Goal: Task Accomplishment & Management: Use online tool/utility

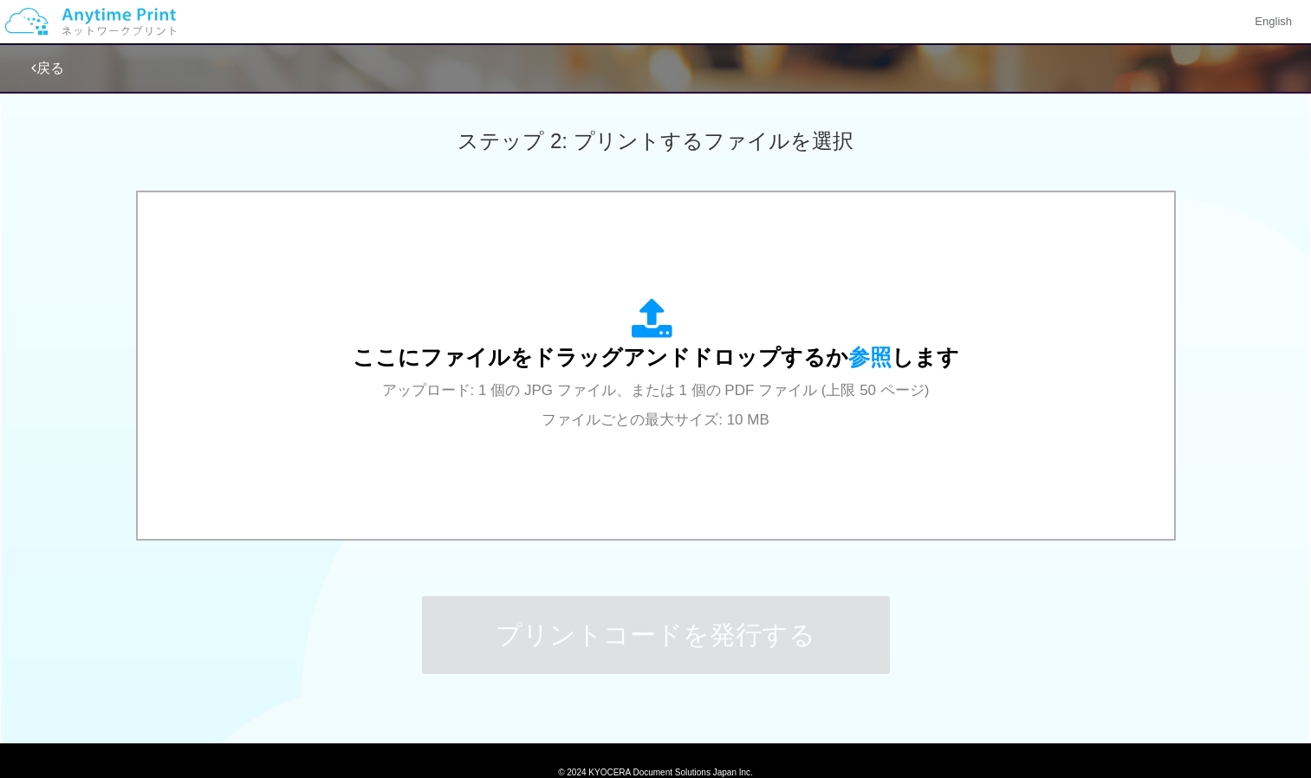
scroll to position [475, 0]
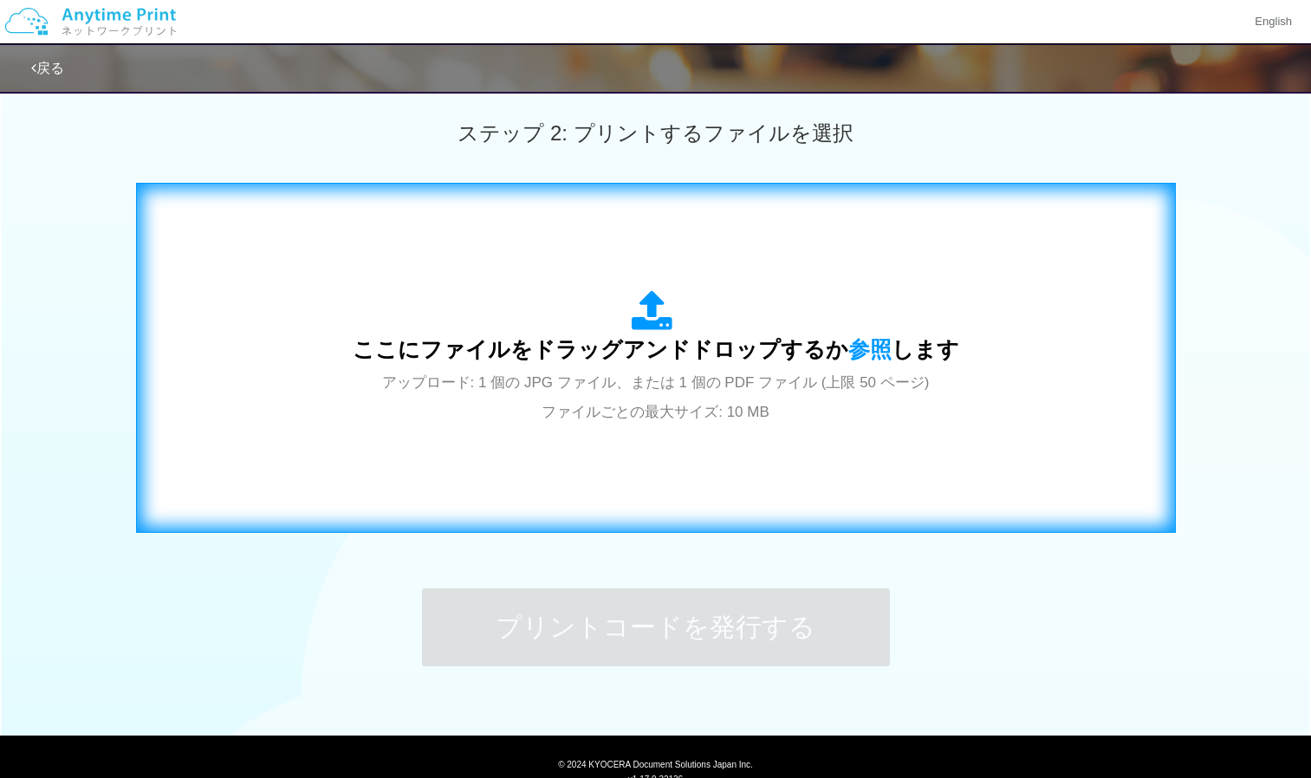
click at [603, 344] on span "ここにファイルをドラッグアンドドロップするか 参照 します" at bounding box center [656, 349] width 606 height 24
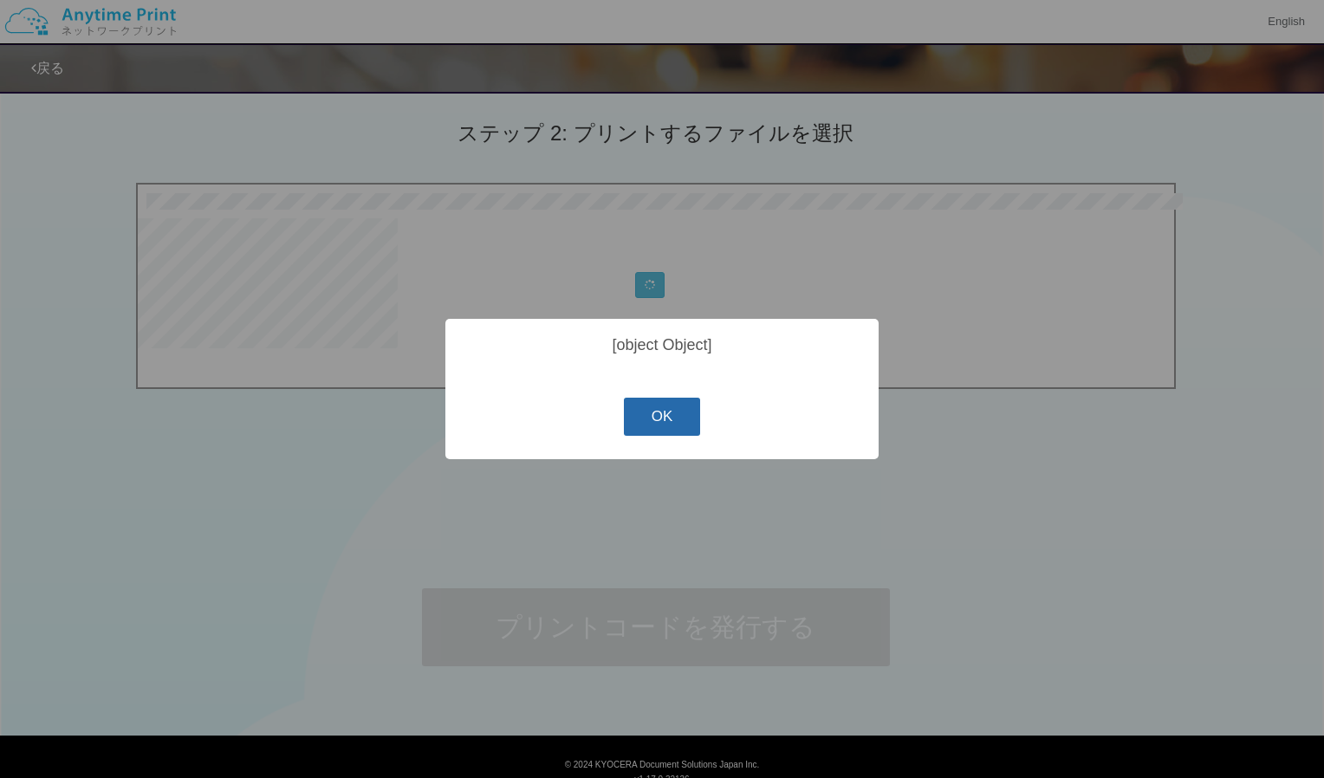
click at [680, 406] on button "OK" at bounding box center [662, 417] width 77 height 38
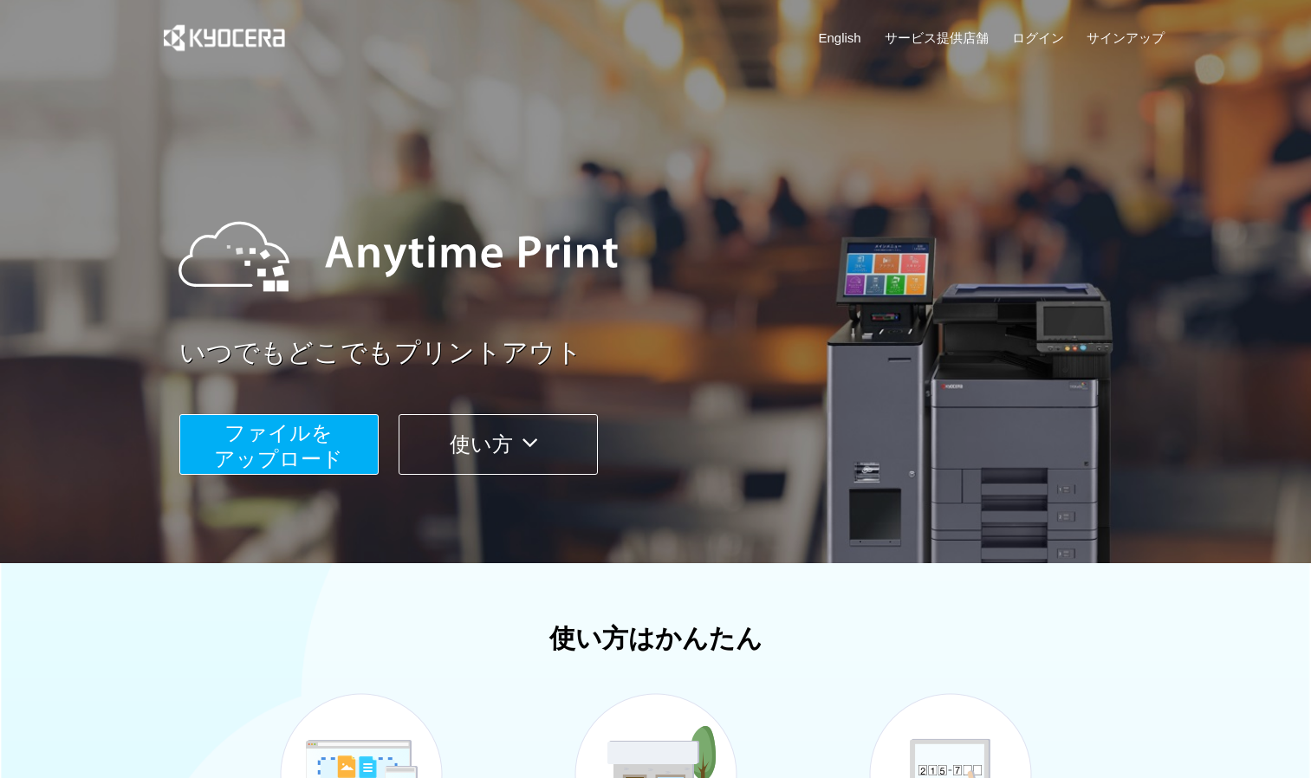
click at [259, 442] on span "ファイルを ​​アップロード" at bounding box center [278, 445] width 129 height 49
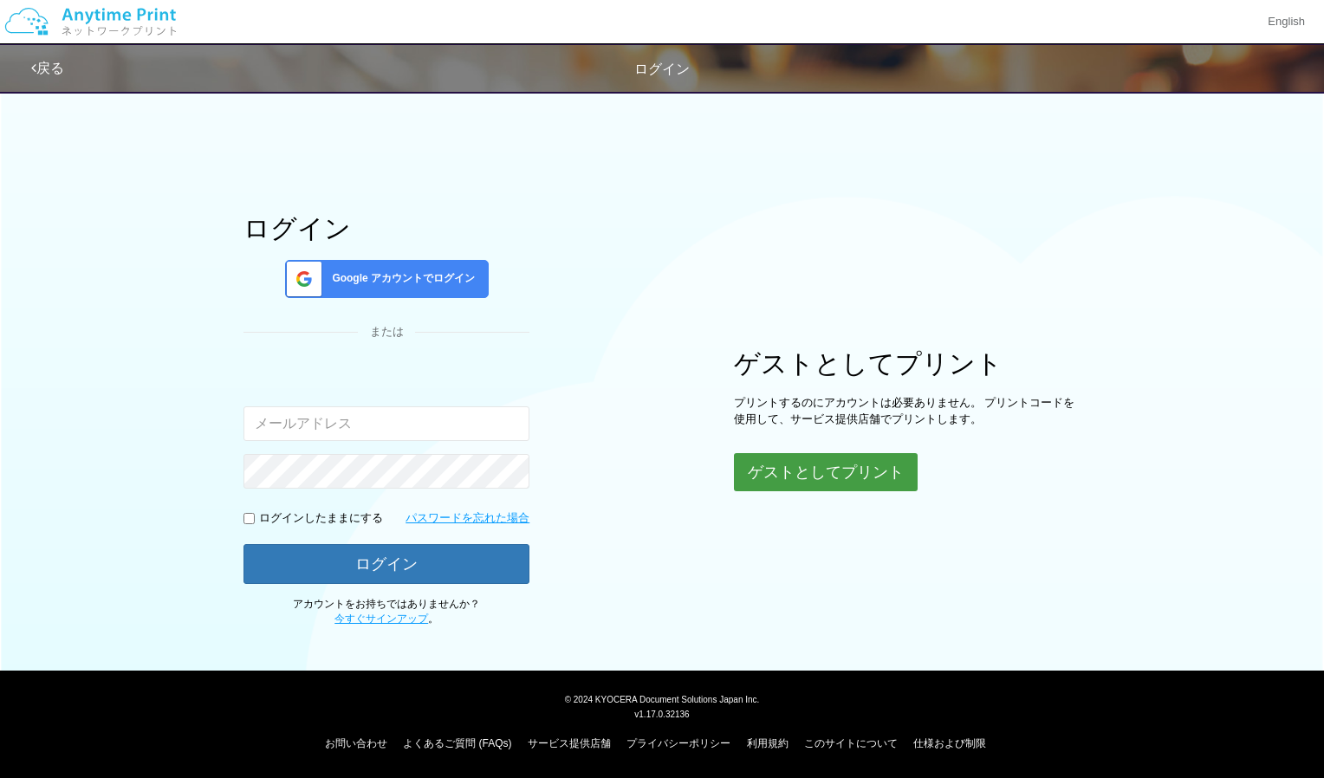
click at [829, 476] on button "ゲストとしてプリント" at bounding box center [826, 472] width 184 height 38
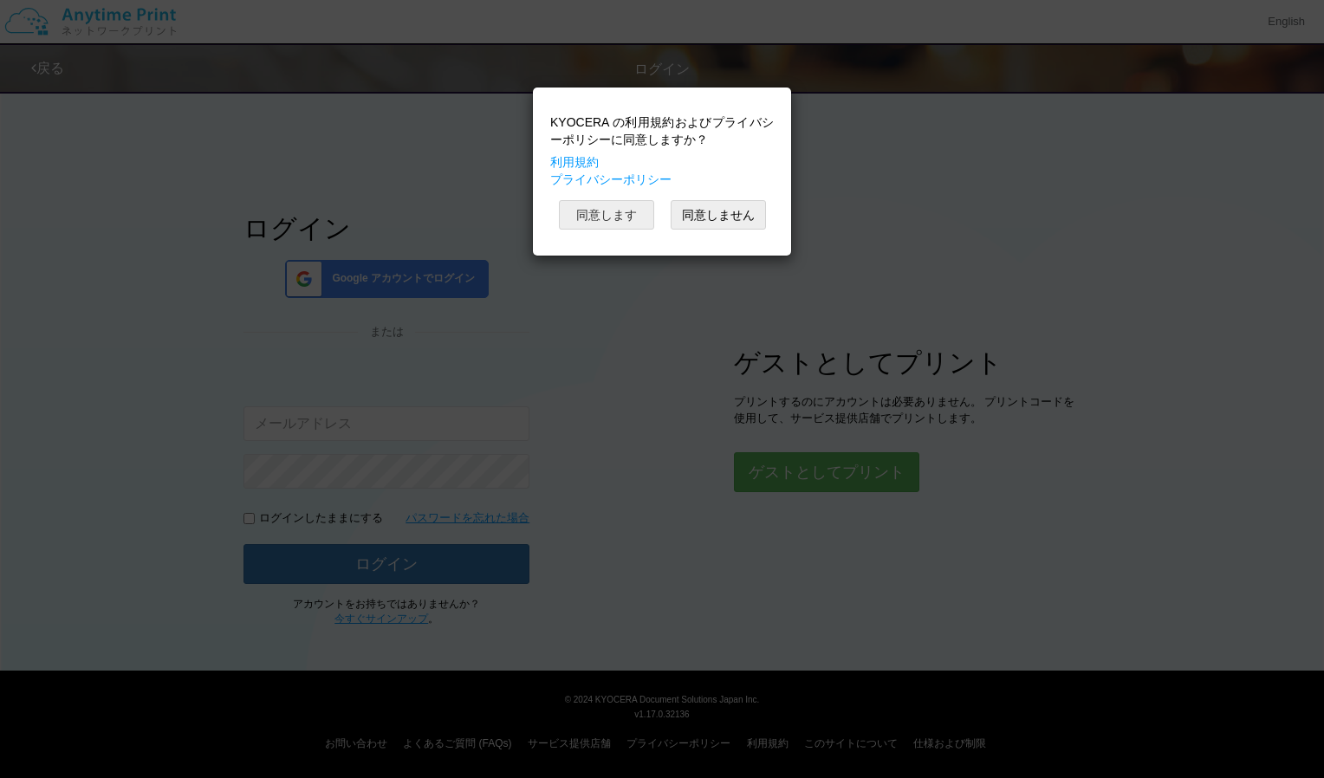
click at [623, 217] on button "同意します" at bounding box center [606, 214] width 95 height 29
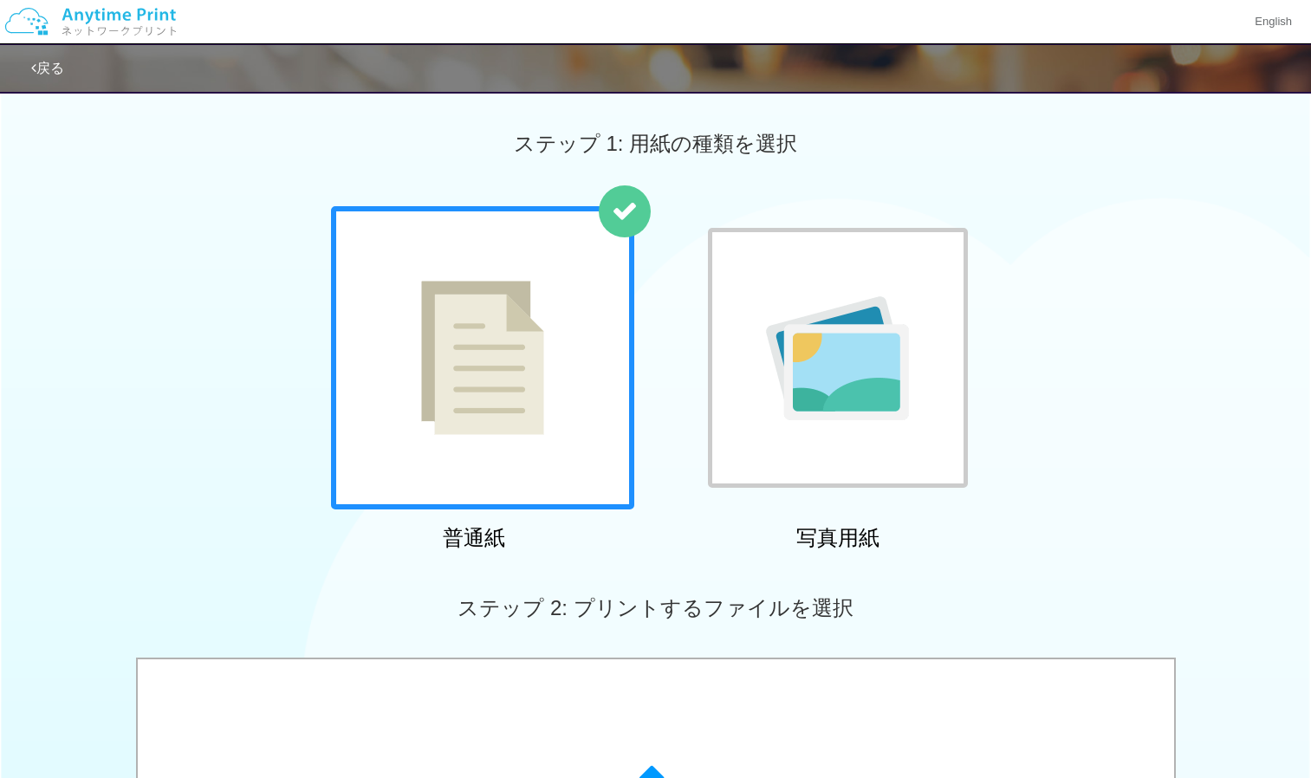
scroll to position [317, 0]
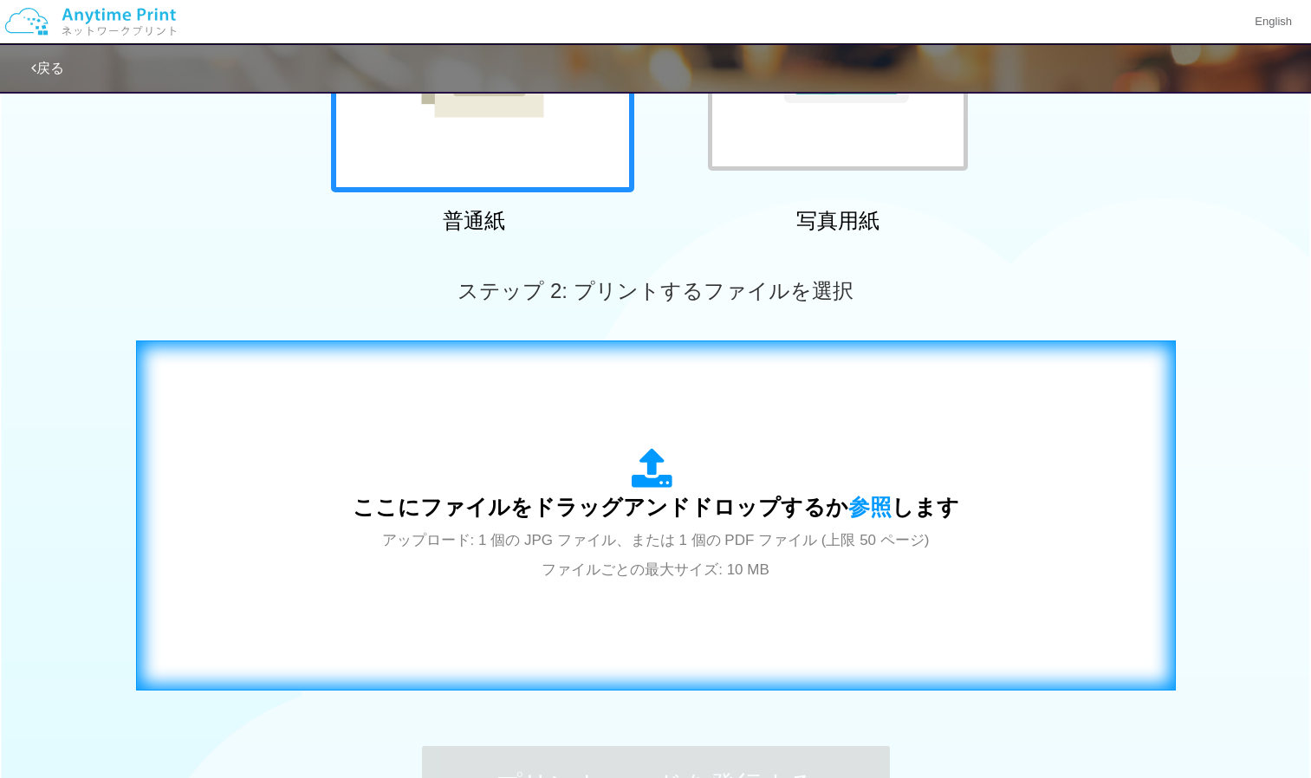
click at [642, 487] on icon at bounding box center [656, 469] width 49 height 43
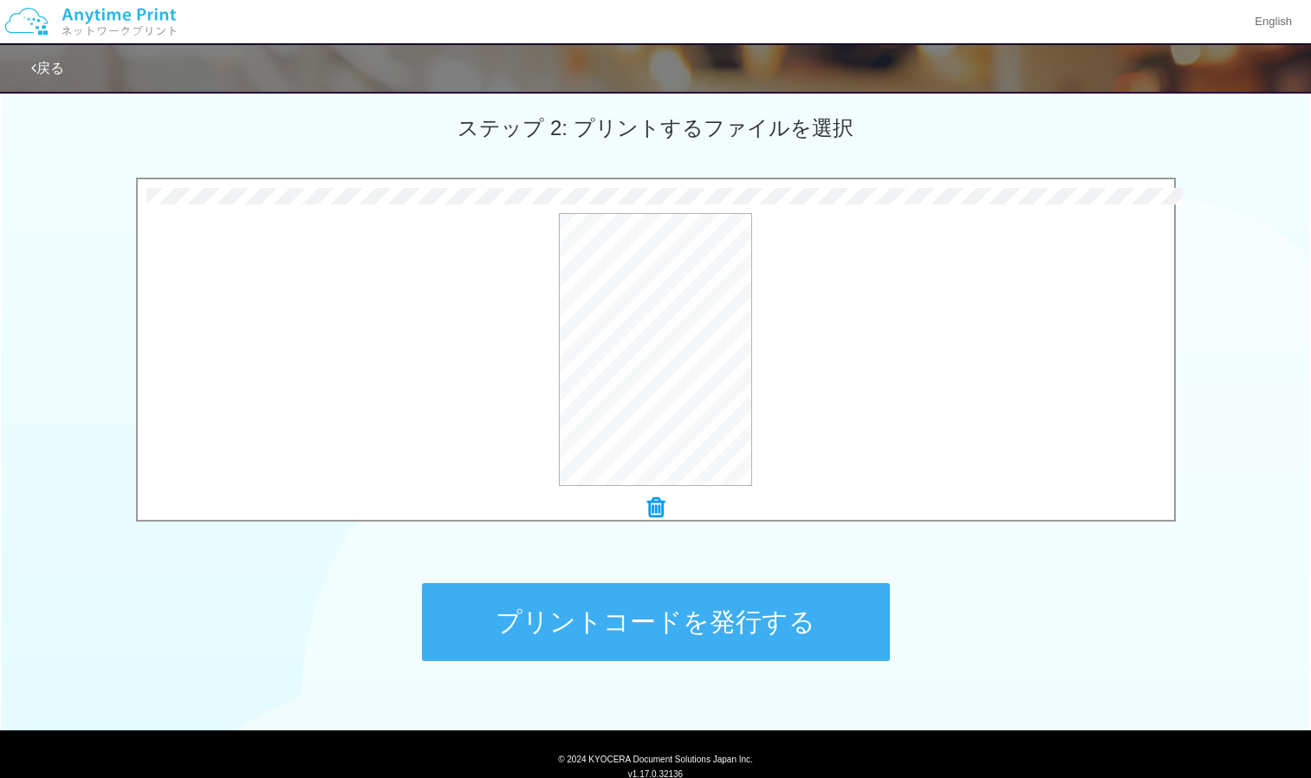
scroll to position [481, 0]
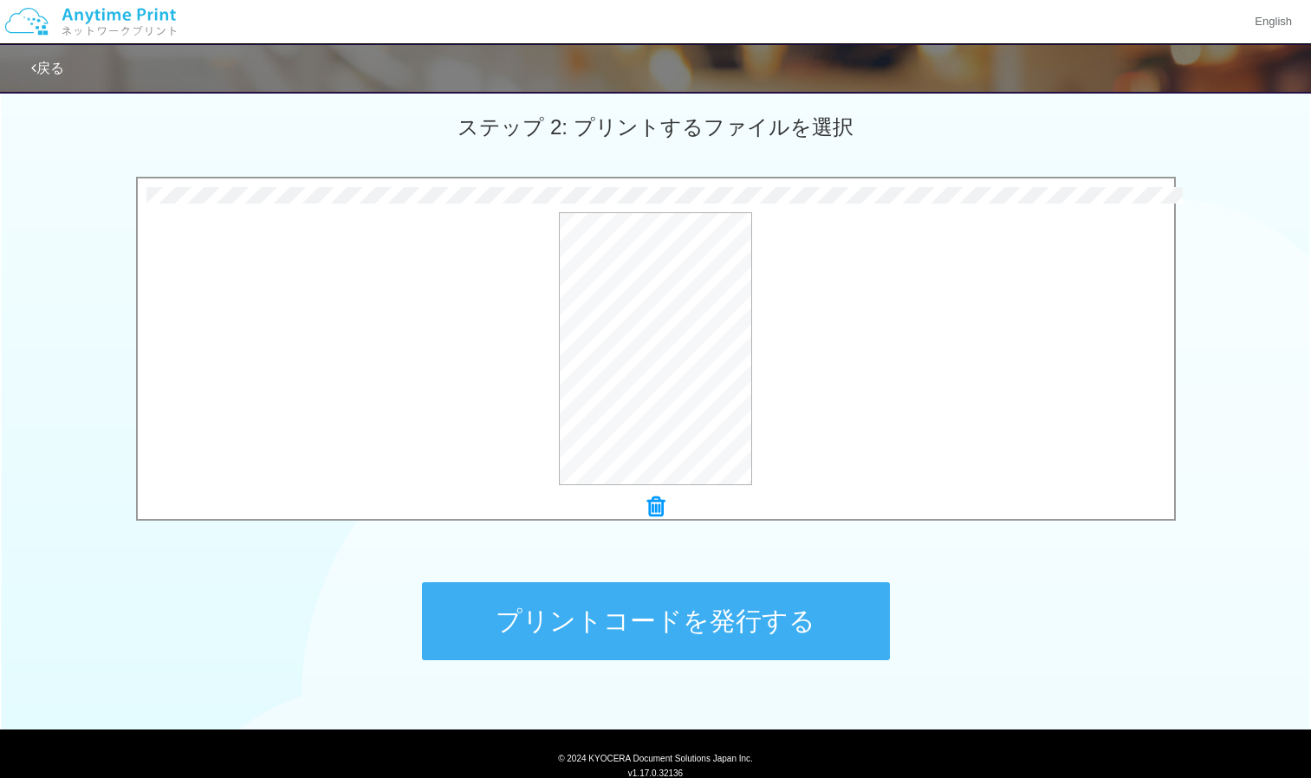
click at [736, 632] on button "プリントコードを発行する" at bounding box center [656, 621] width 468 height 78
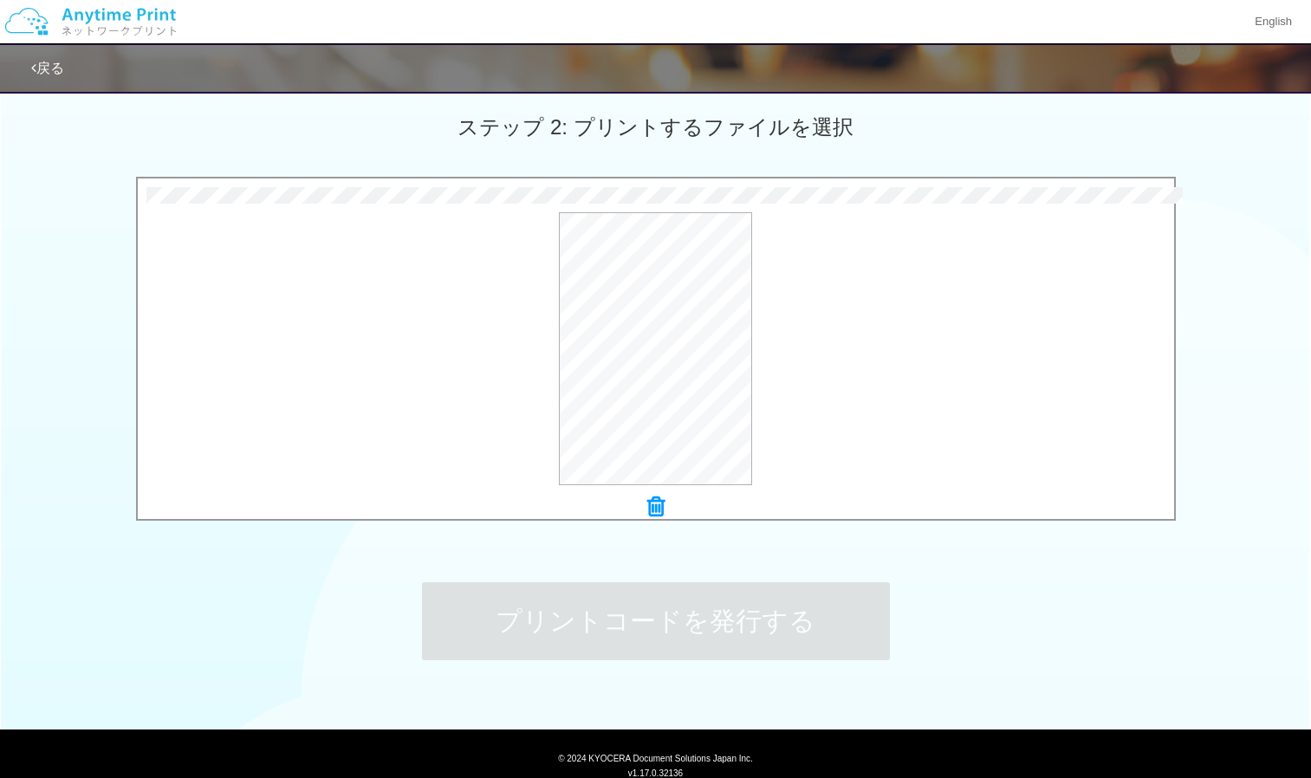
scroll to position [0, 0]
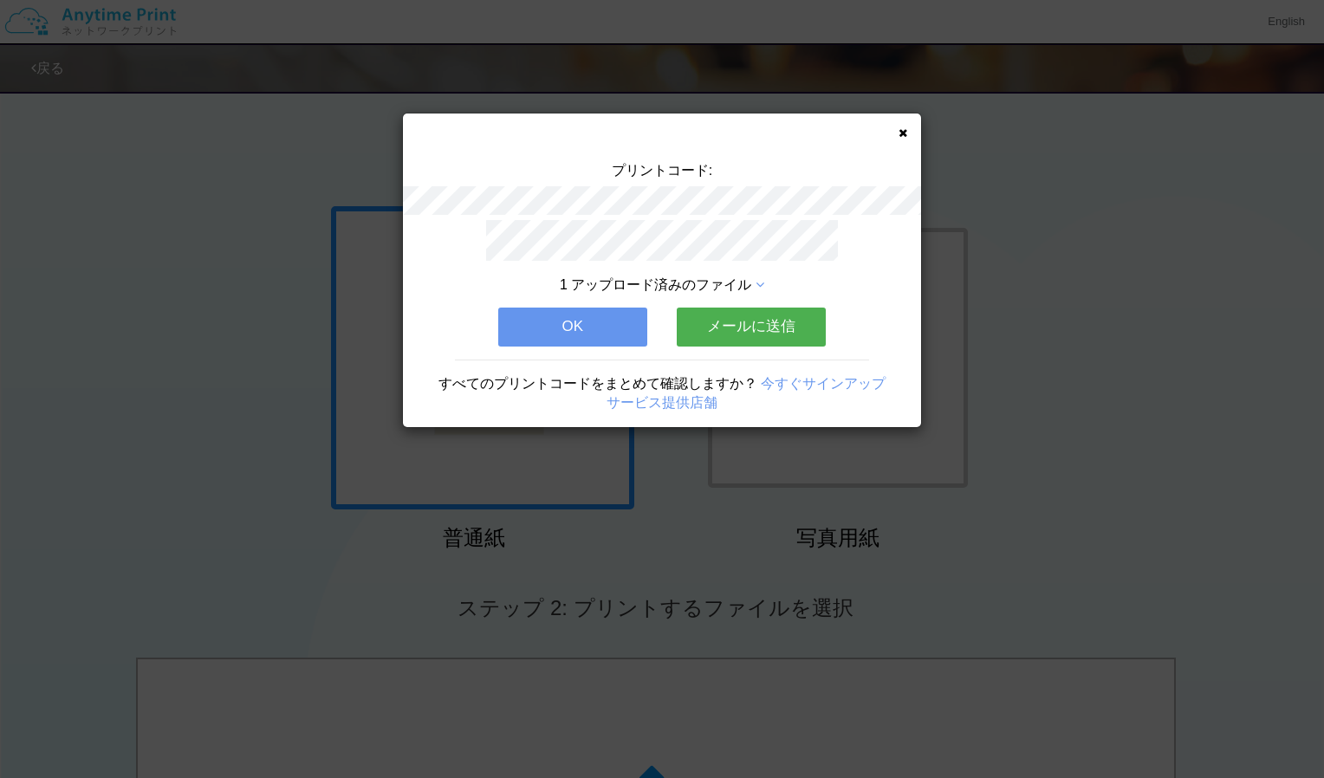
click at [608, 323] on button "OK" at bounding box center [572, 327] width 149 height 38
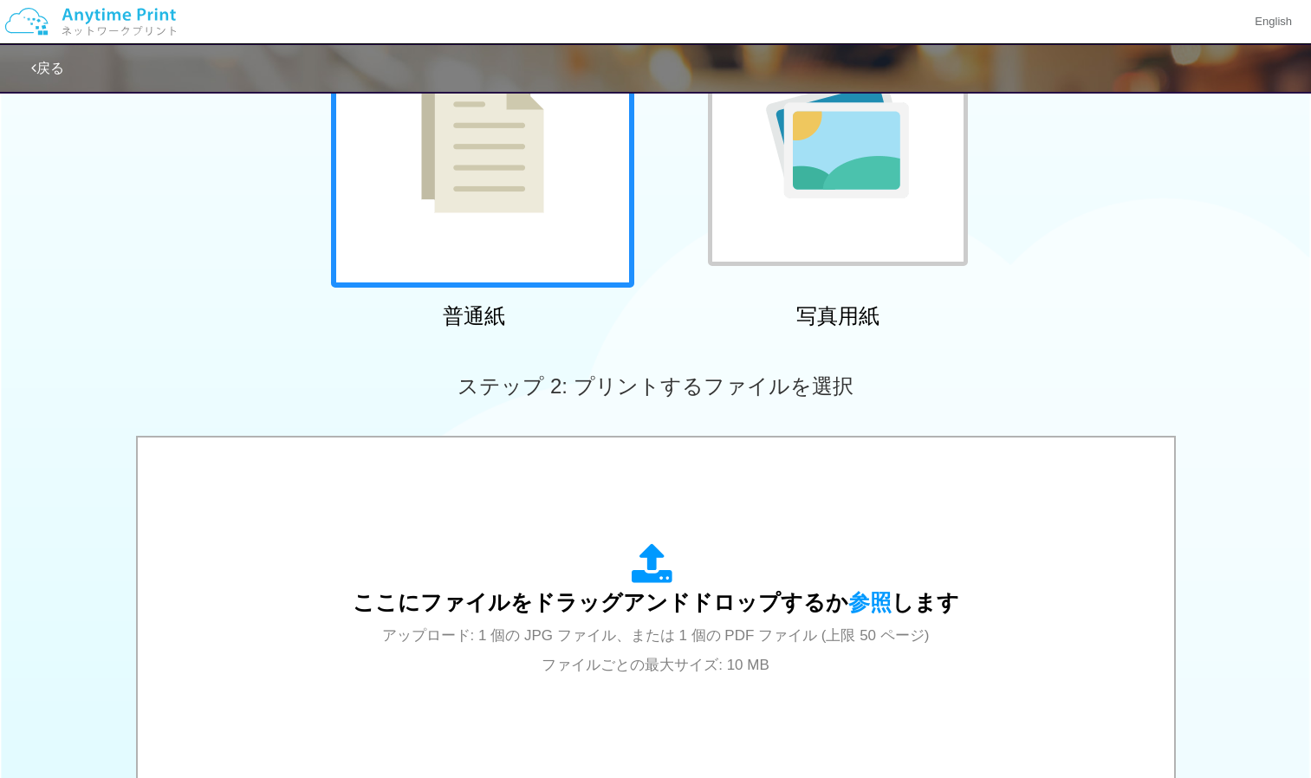
scroll to position [234, 0]
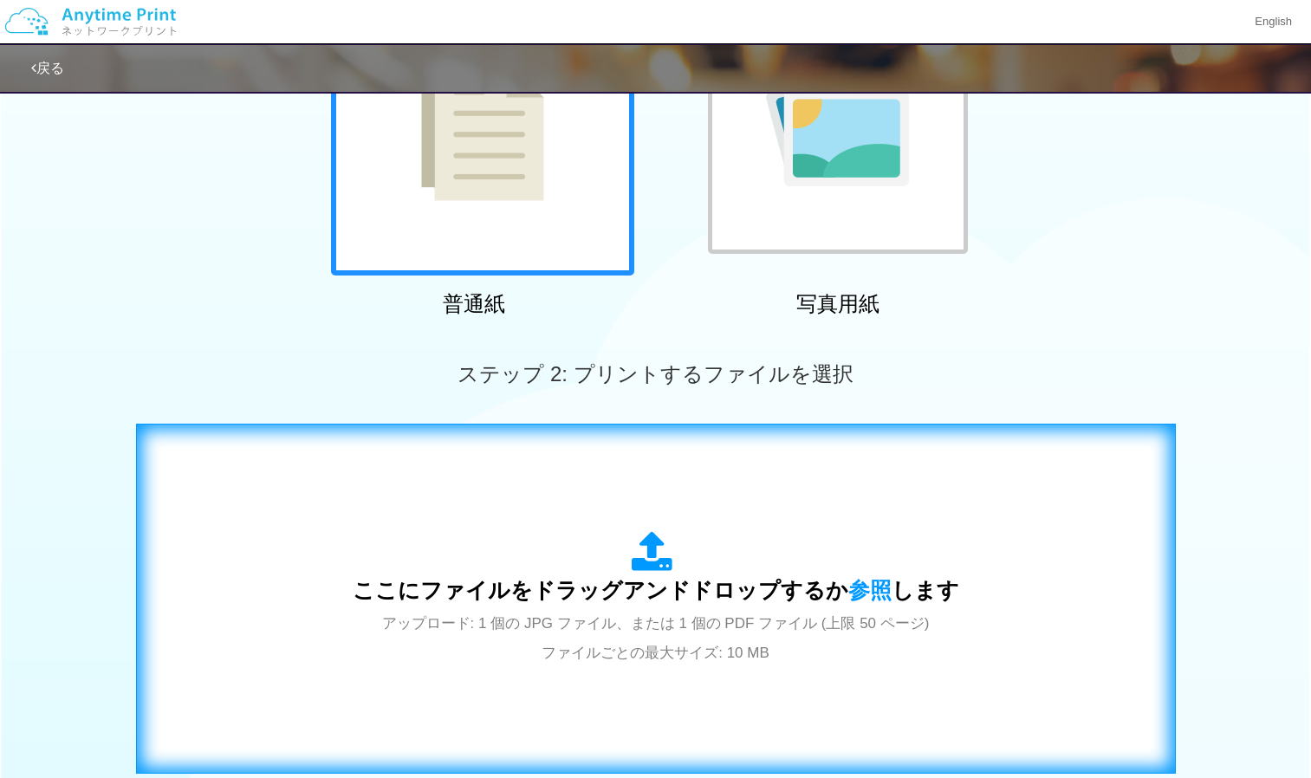
click at [677, 539] on icon at bounding box center [656, 552] width 49 height 43
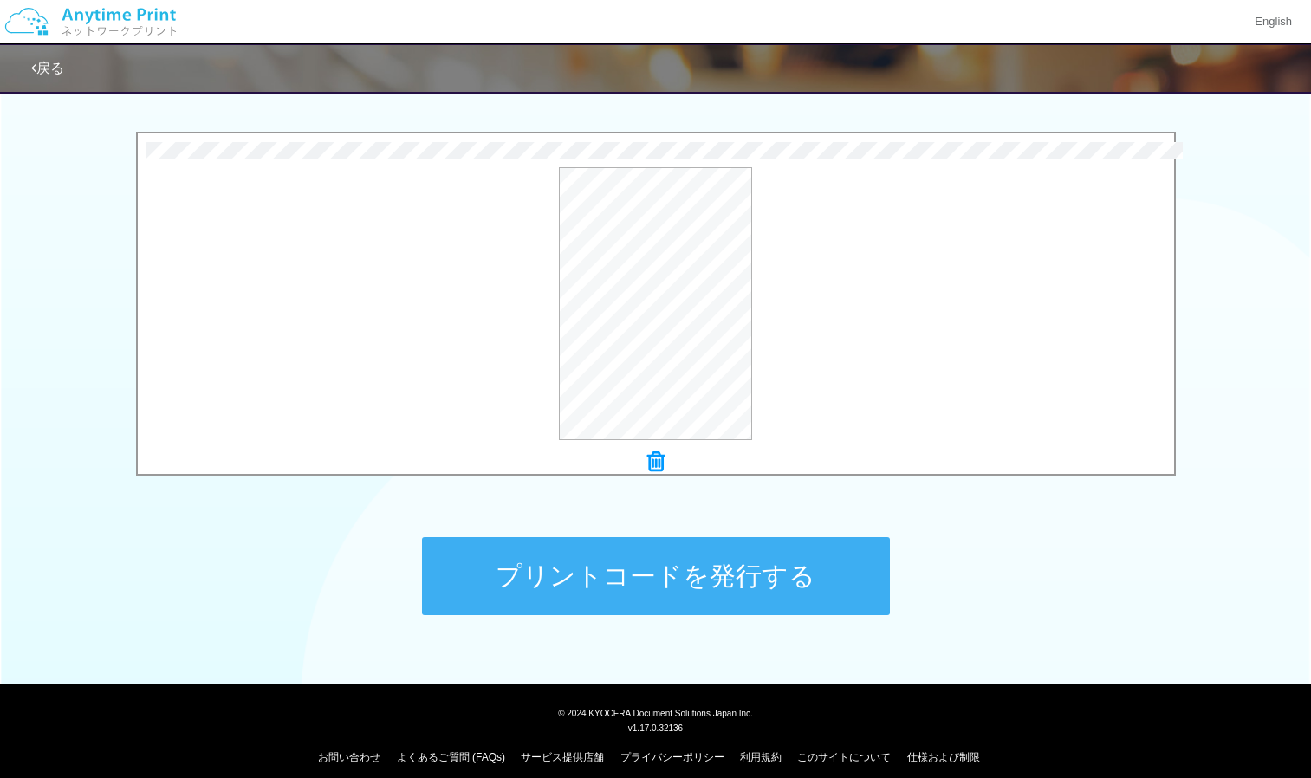
scroll to position [540, 0]
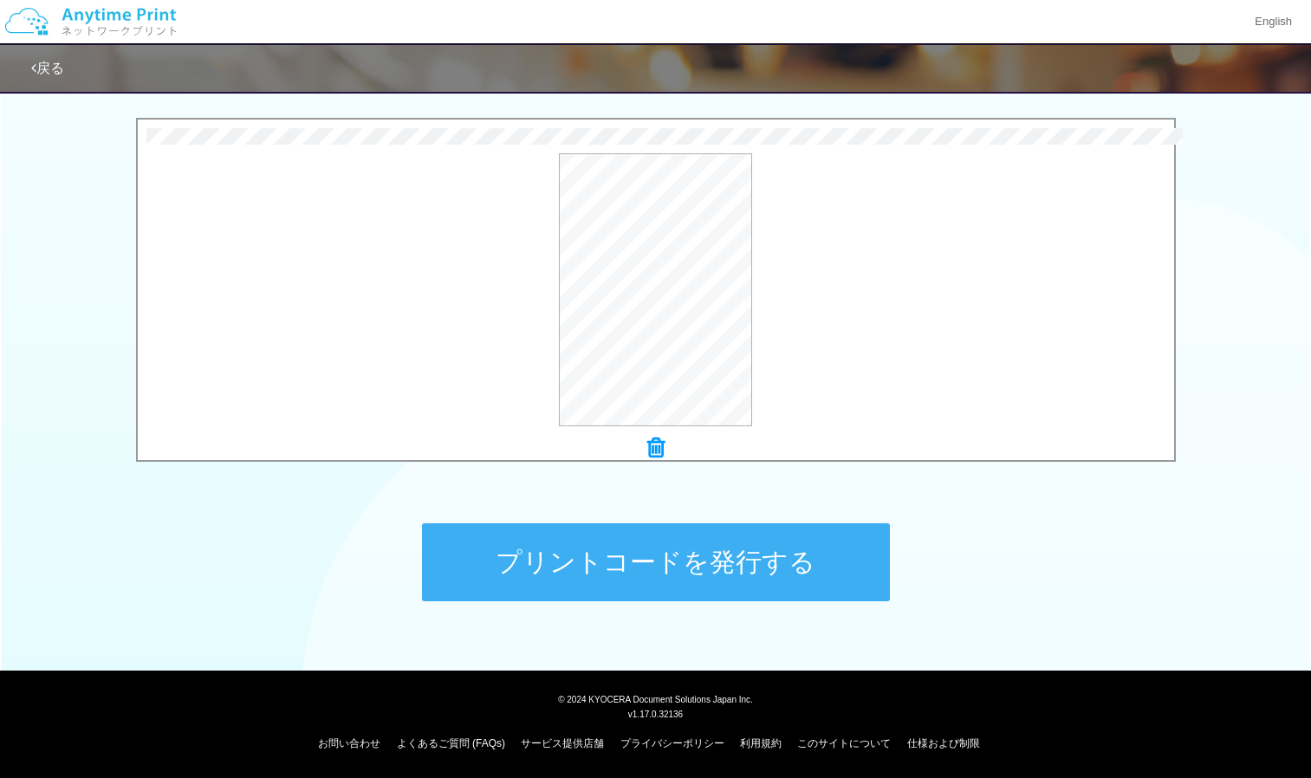
click at [650, 557] on button "プリントコードを発行する" at bounding box center [656, 562] width 468 height 78
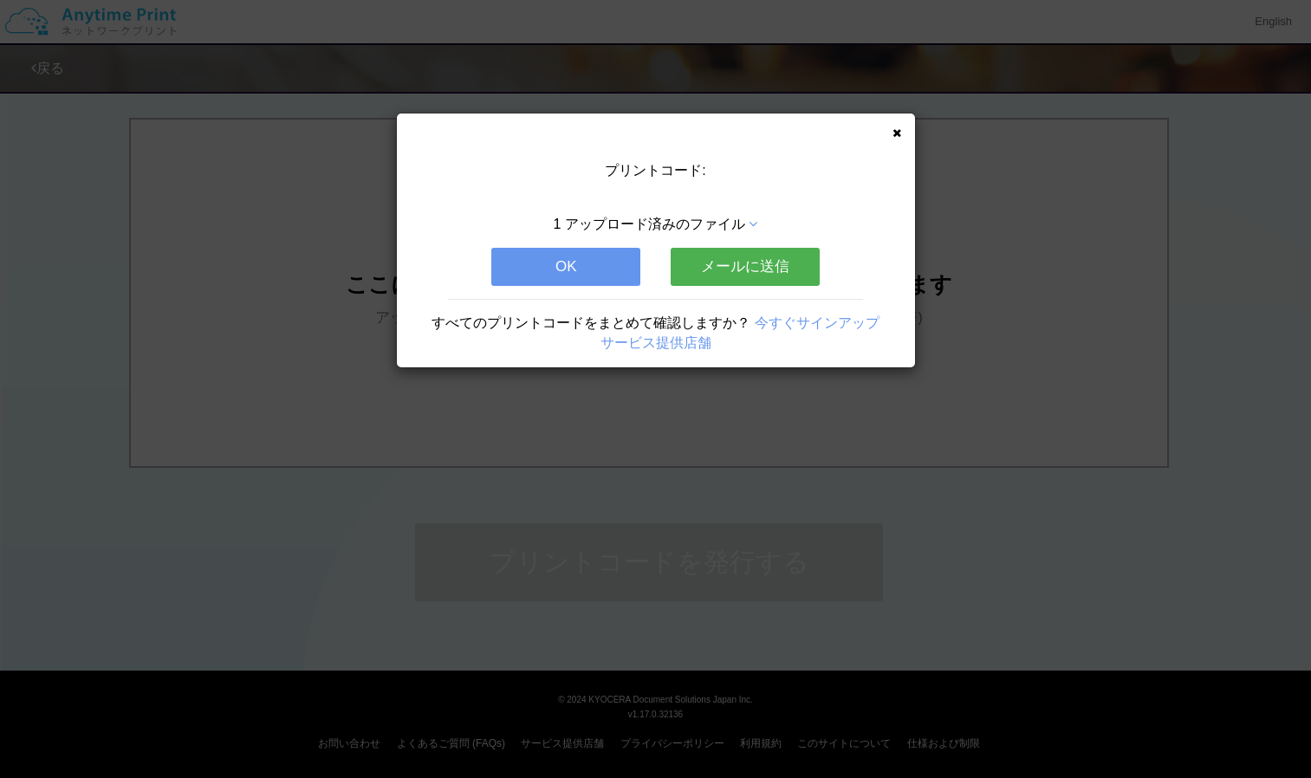
scroll to position [0, 0]
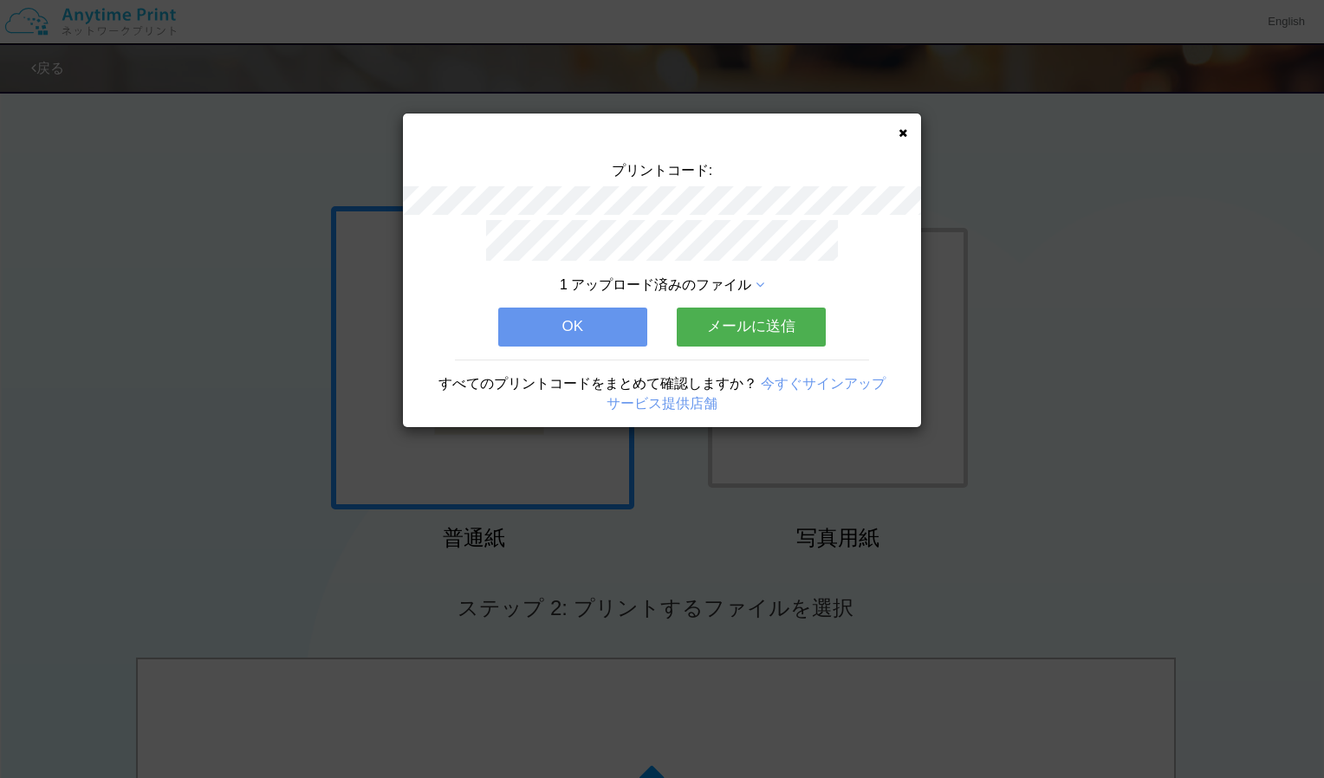
click at [613, 311] on button "OK" at bounding box center [572, 327] width 149 height 38
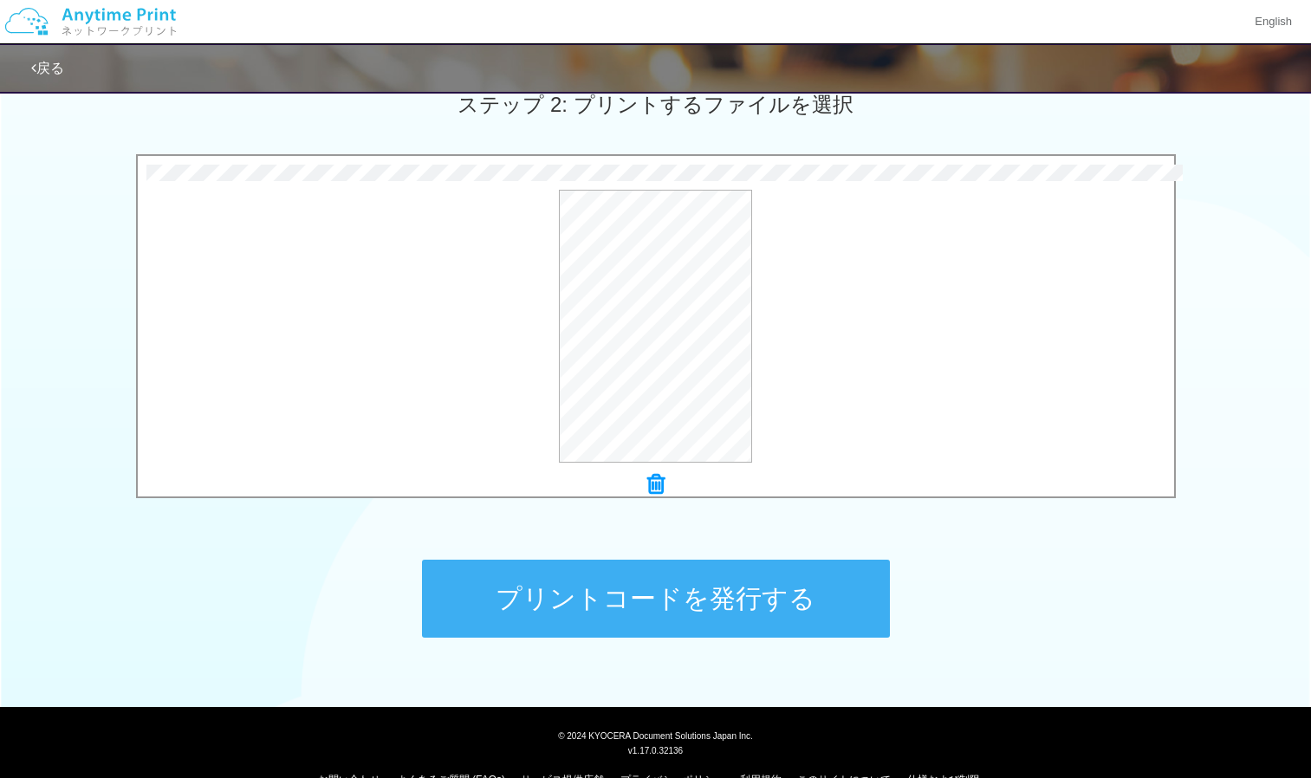
scroll to position [504, 0]
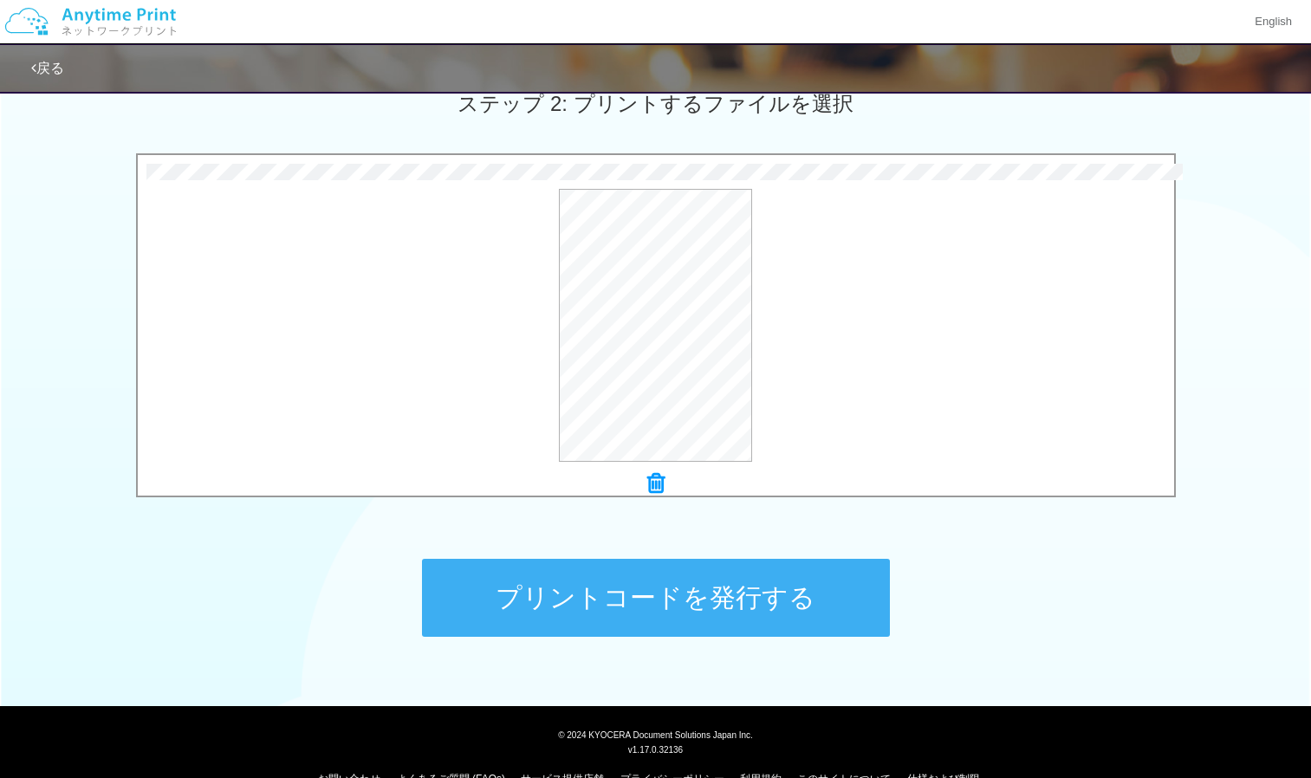
click at [625, 595] on button "プリントコードを発行する" at bounding box center [656, 598] width 468 height 78
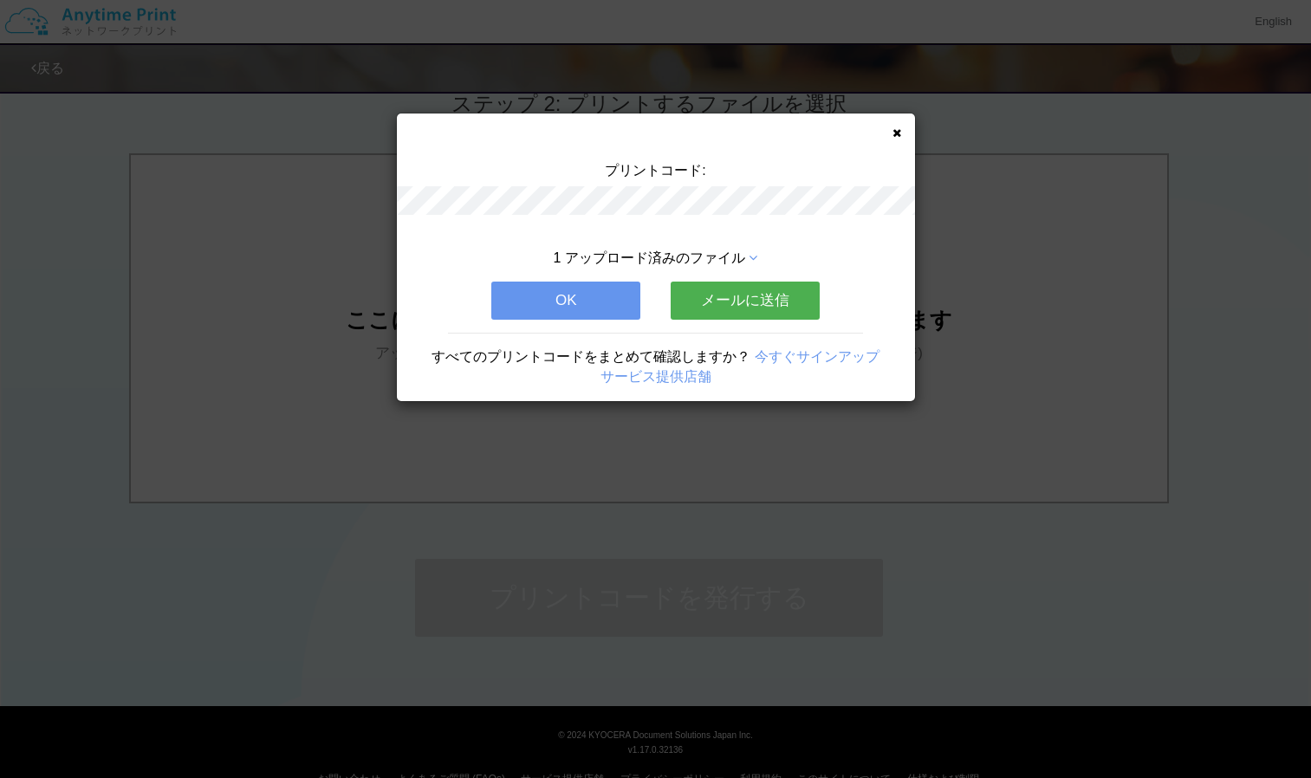
scroll to position [0, 0]
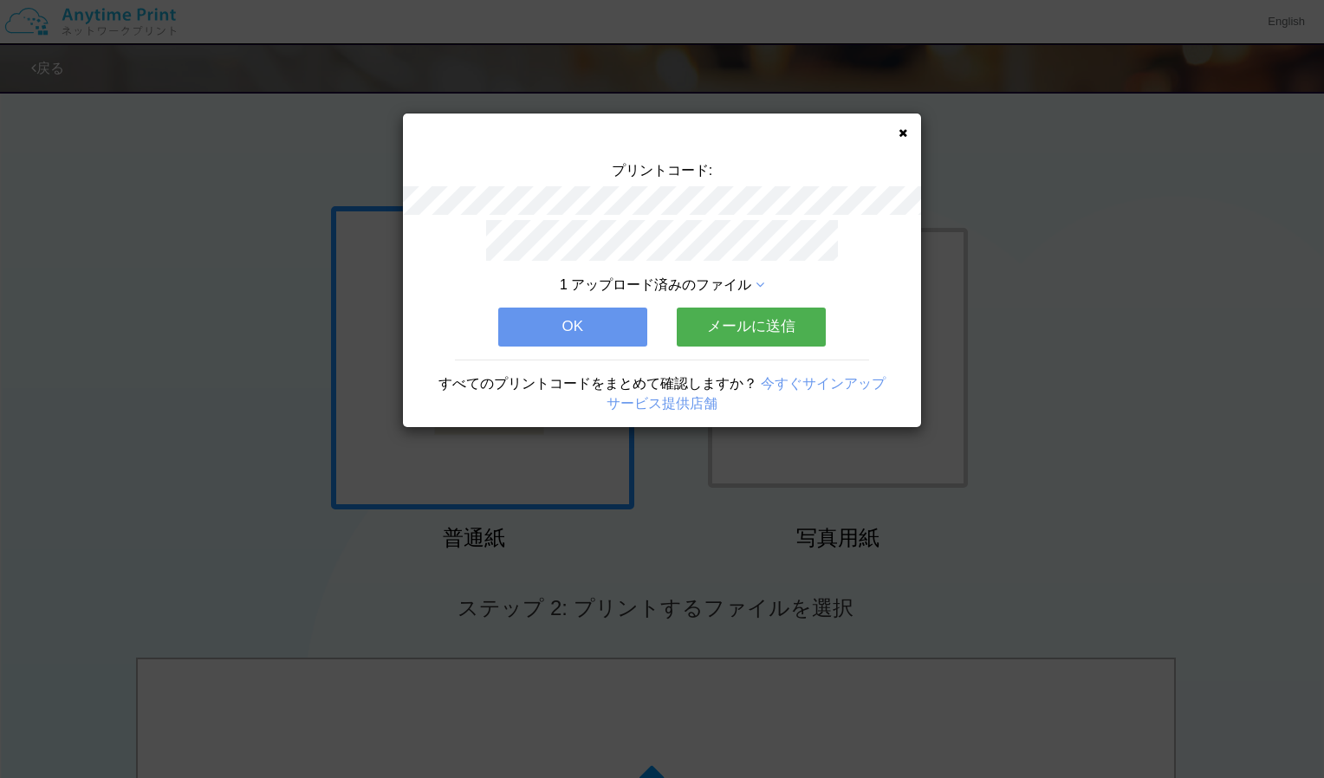
click at [617, 325] on button "OK" at bounding box center [572, 327] width 149 height 38
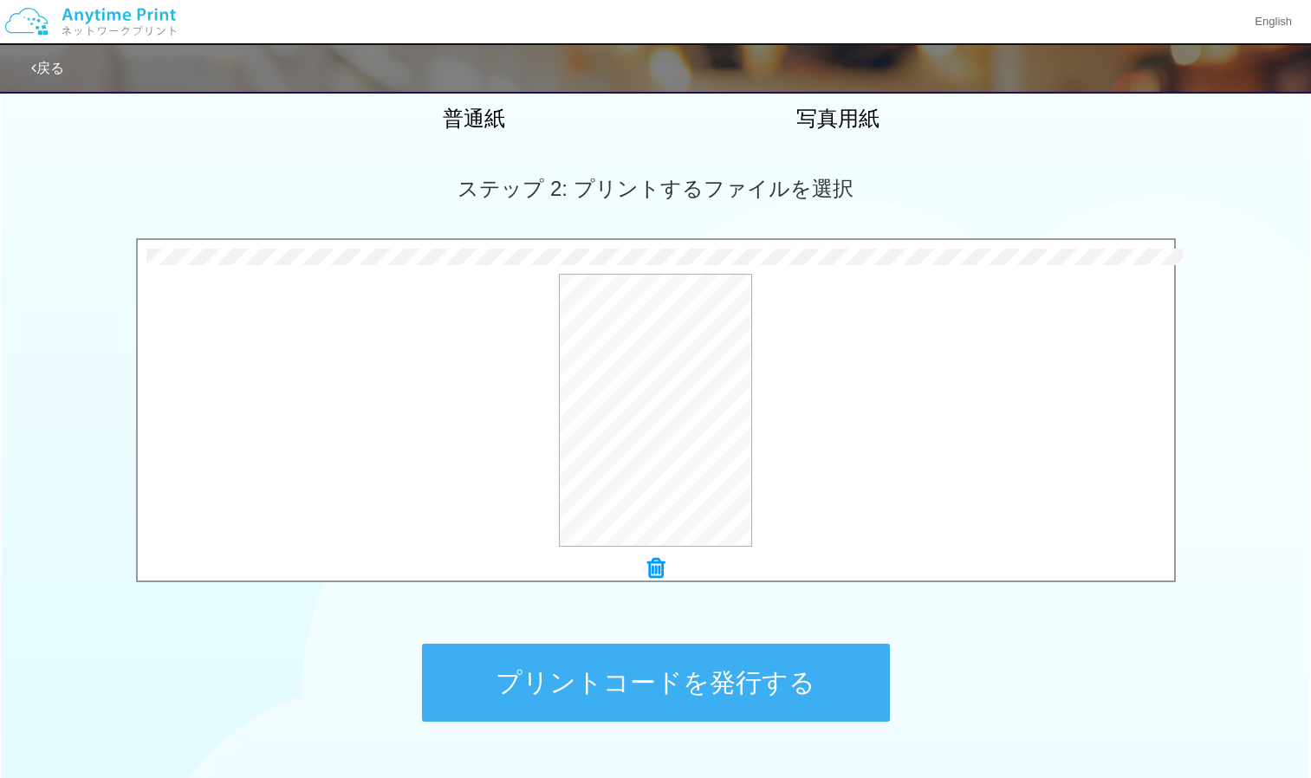
scroll to position [420, 0]
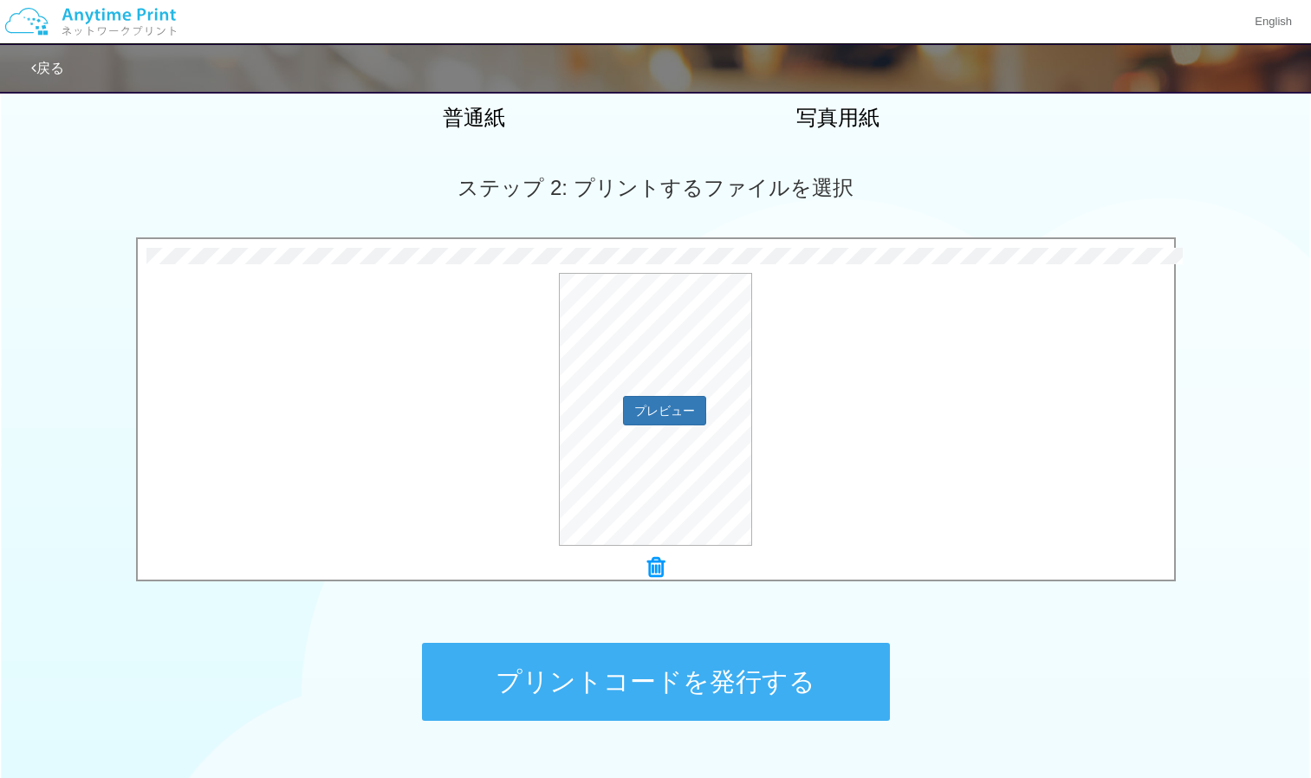
drag, startPoint x: 676, startPoint y: 548, endPoint x: 833, endPoint y: 444, distance: 188.9
click at [833, 444] on div "プレビュー" at bounding box center [656, 409] width 1036 height 273
click at [651, 687] on button "プリントコードを発行する" at bounding box center [656, 682] width 468 height 78
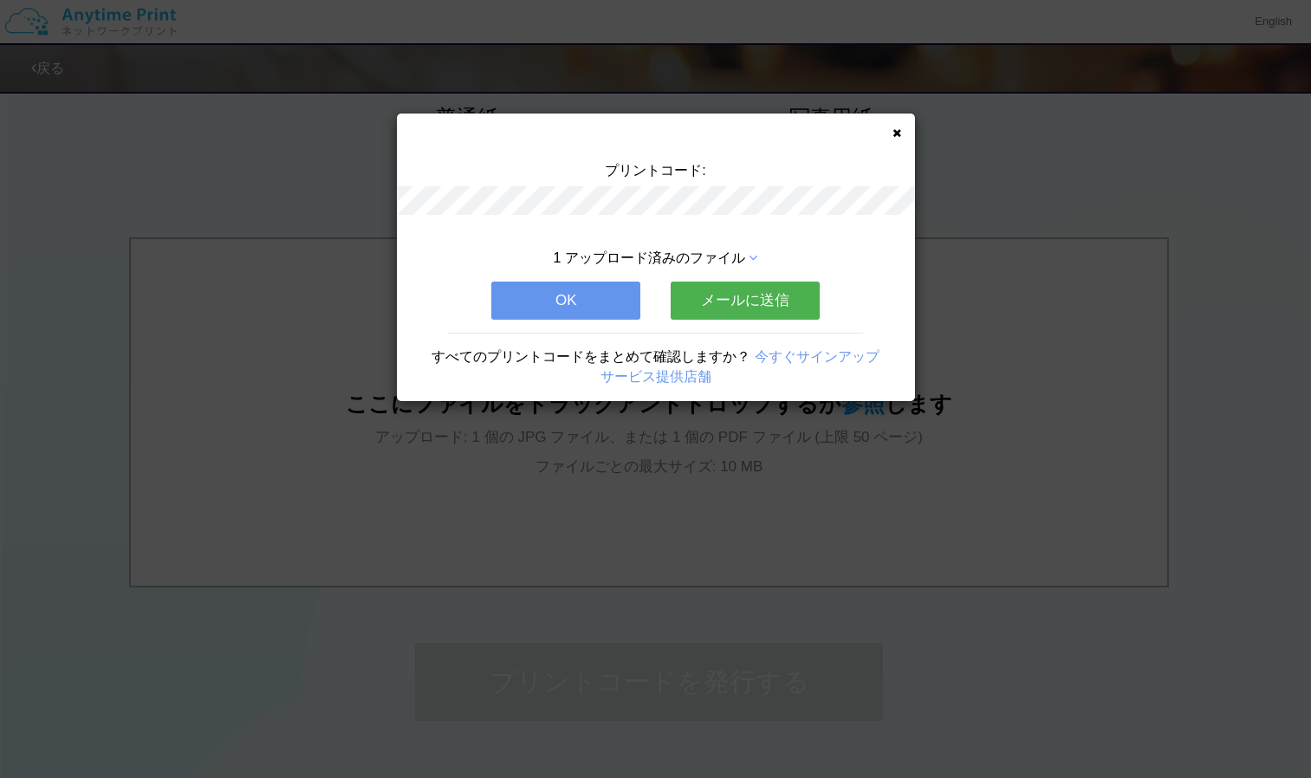
scroll to position [0, 0]
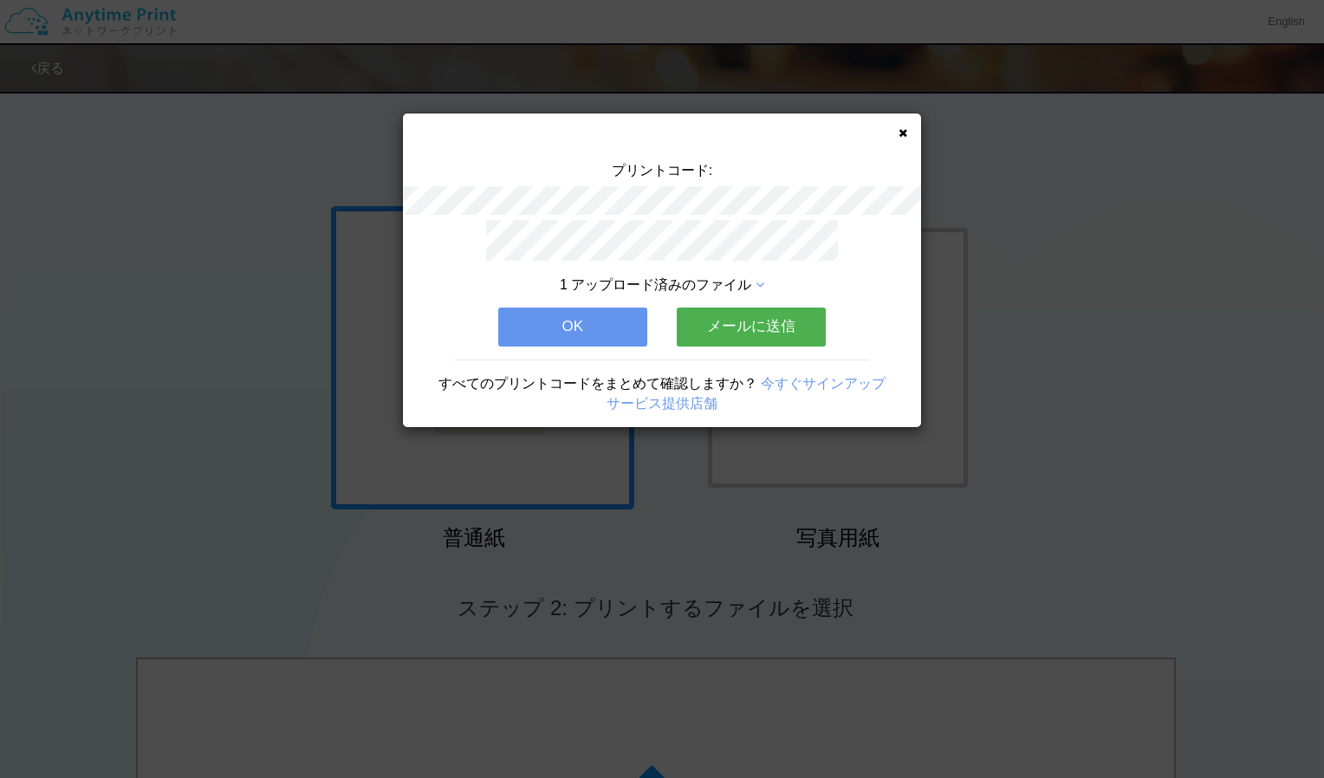
click at [612, 327] on button "OK" at bounding box center [572, 327] width 149 height 38
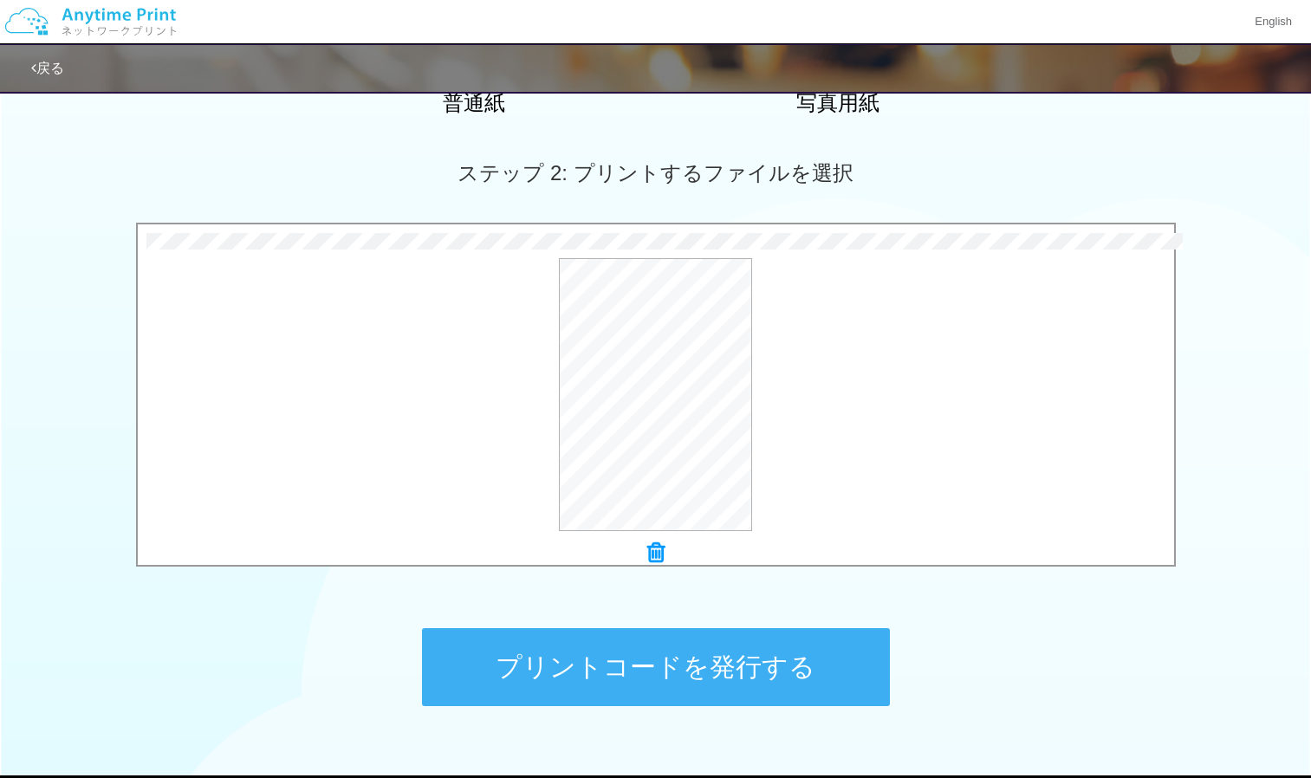
scroll to position [489, 0]
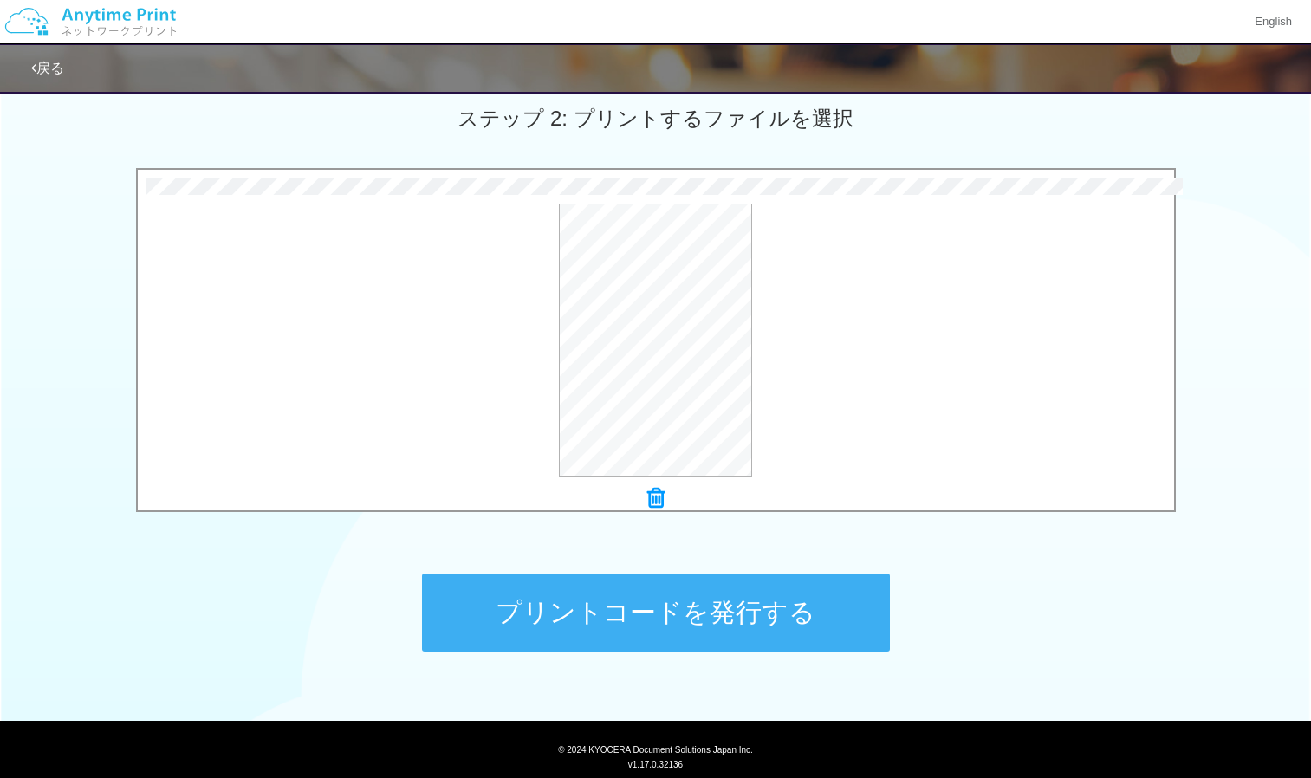
click at [632, 616] on button "プリントコードを発行する" at bounding box center [656, 613] width 468 height 78
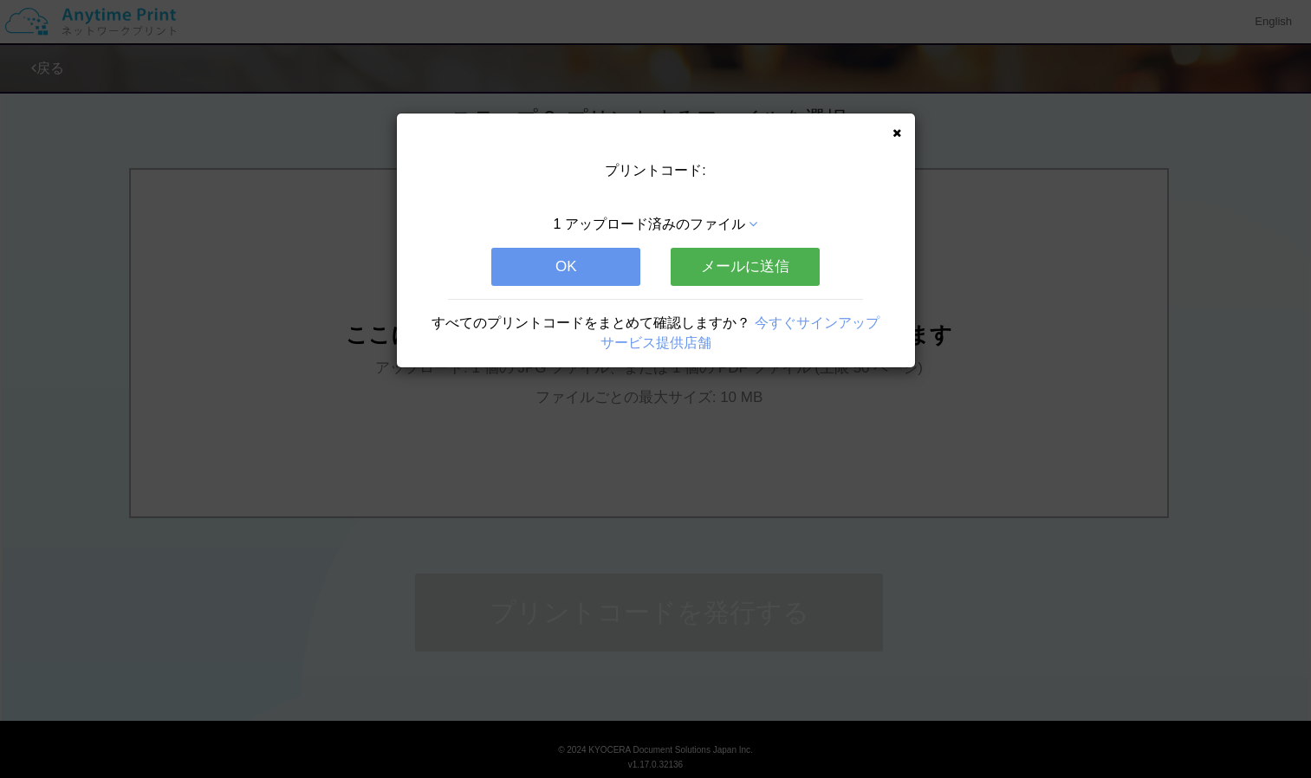
scroll to position [0, 0]
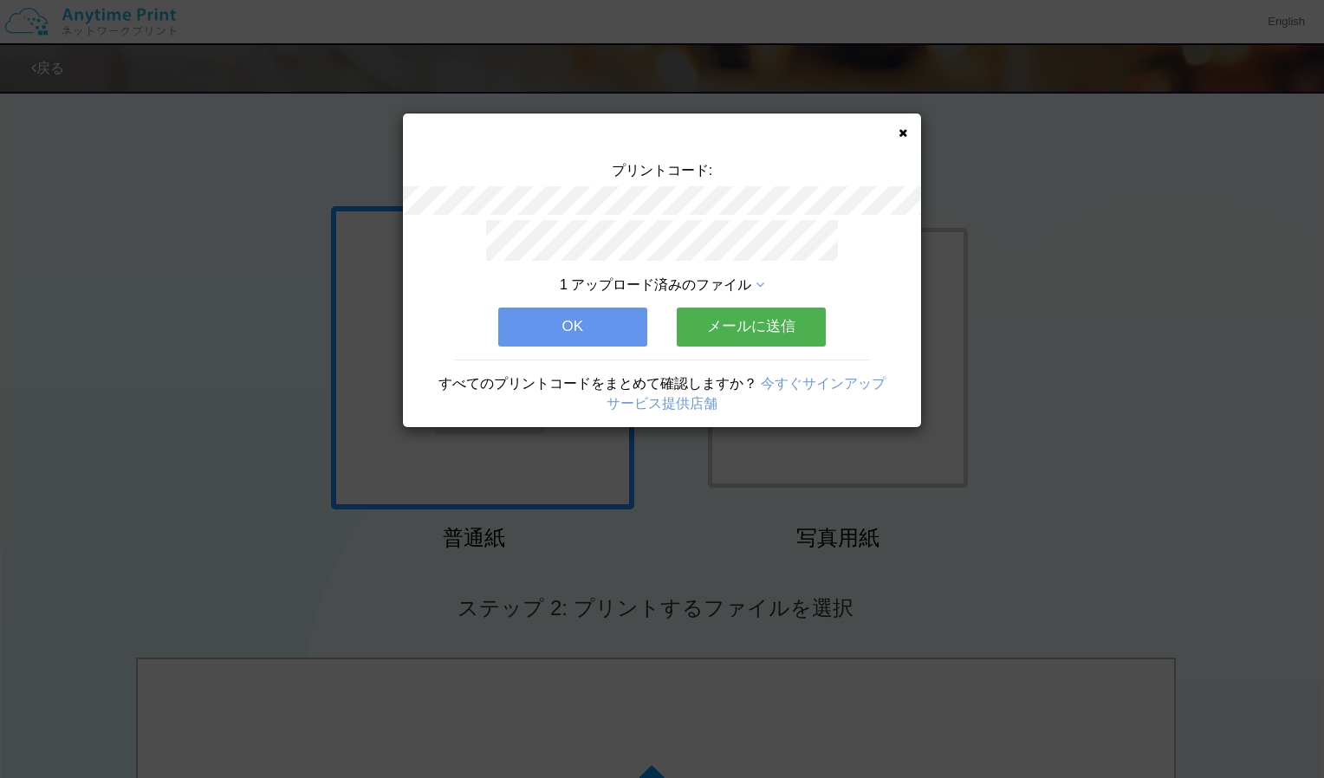
click at [612, 315] on button "OK" at bounding box center [572, 327] width 149 height 38
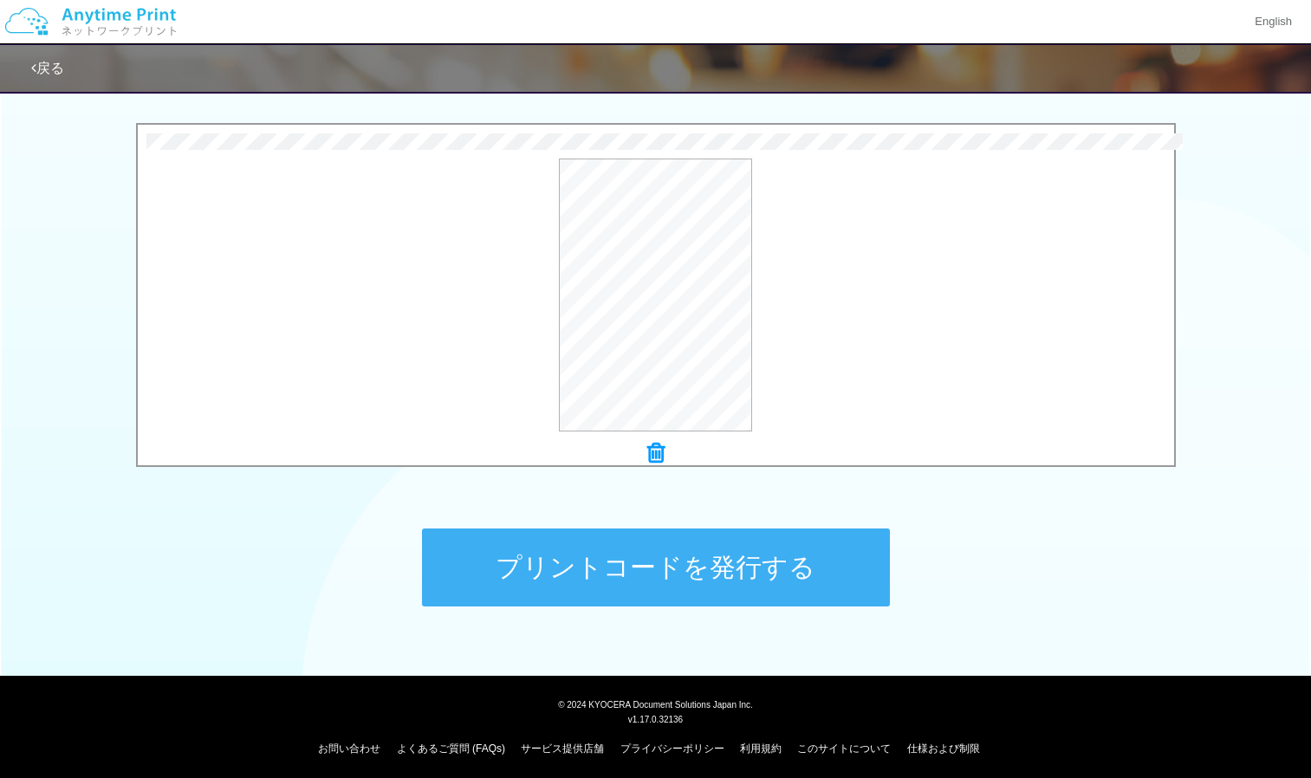
scroll to position [540, 0]
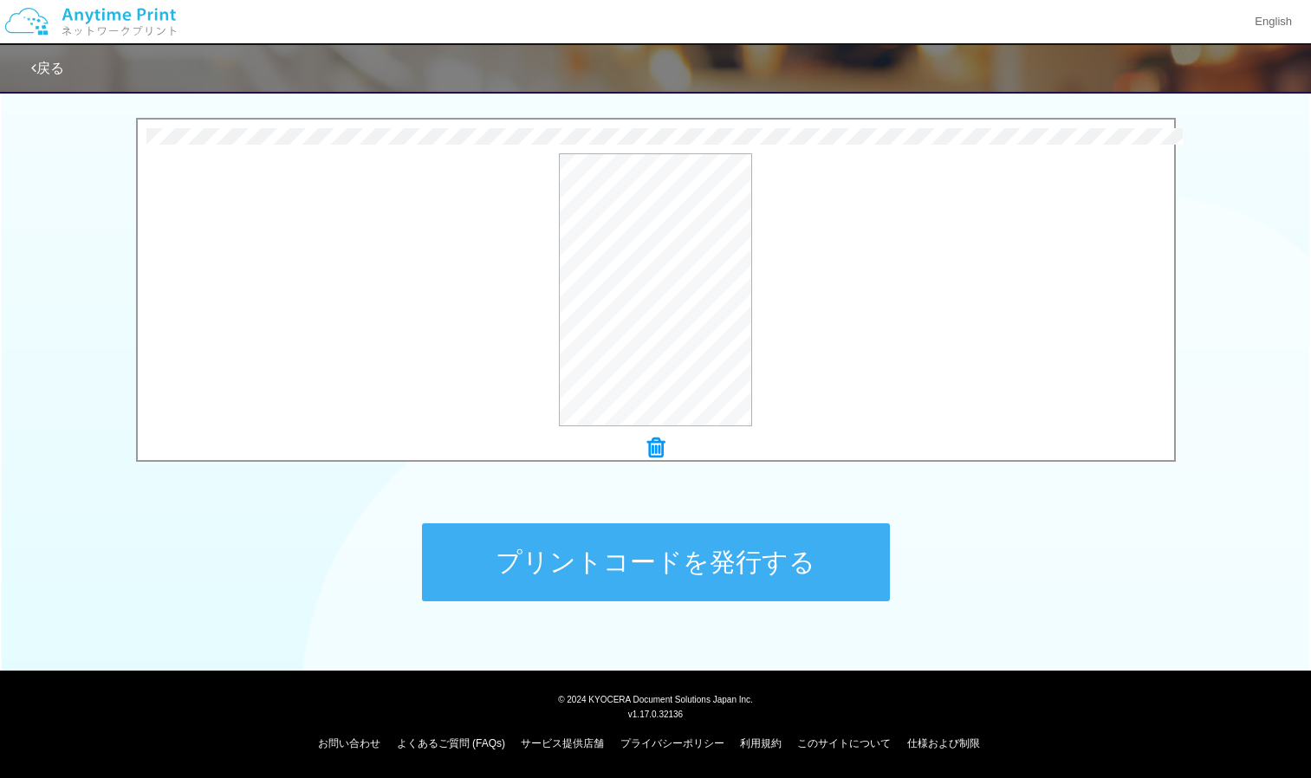
click at [627, 556] on button "プリントコードを発行する" at bounding box center [656, 562] width 468 height 78
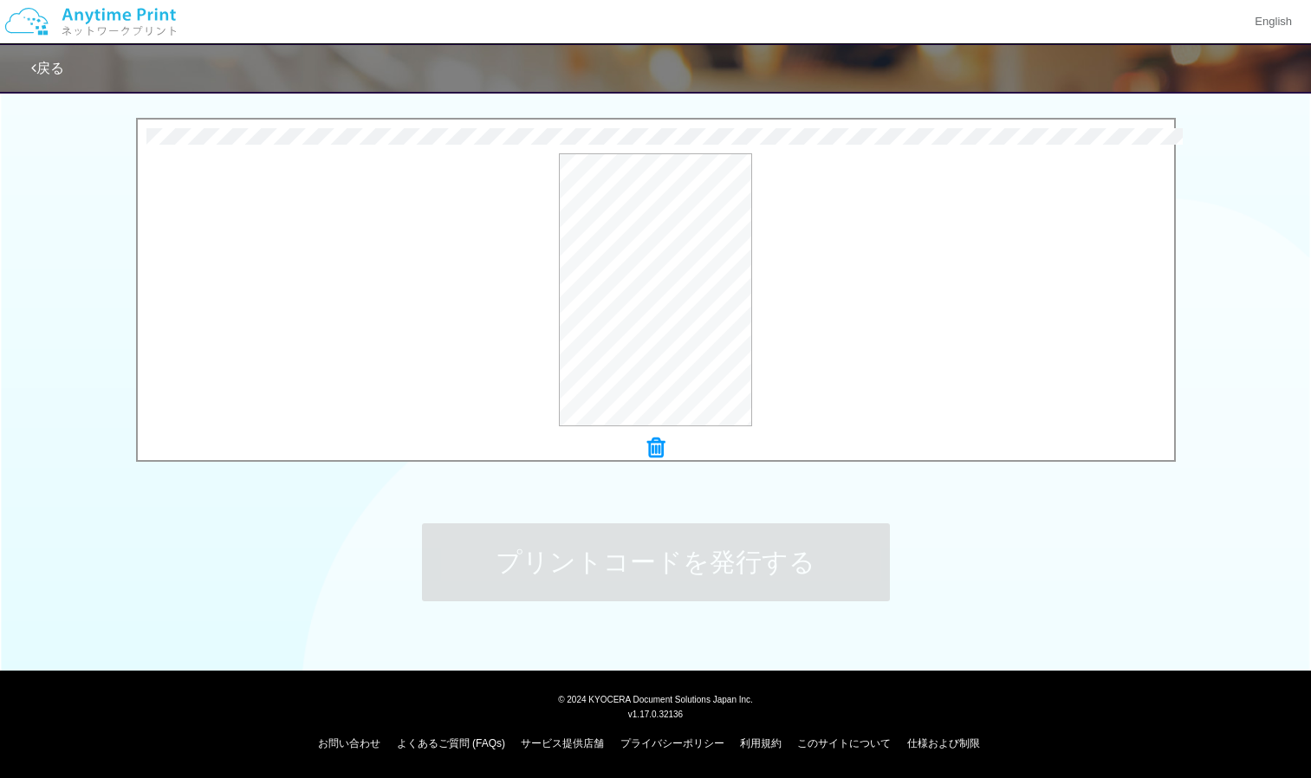
scroll to position [0, 0]
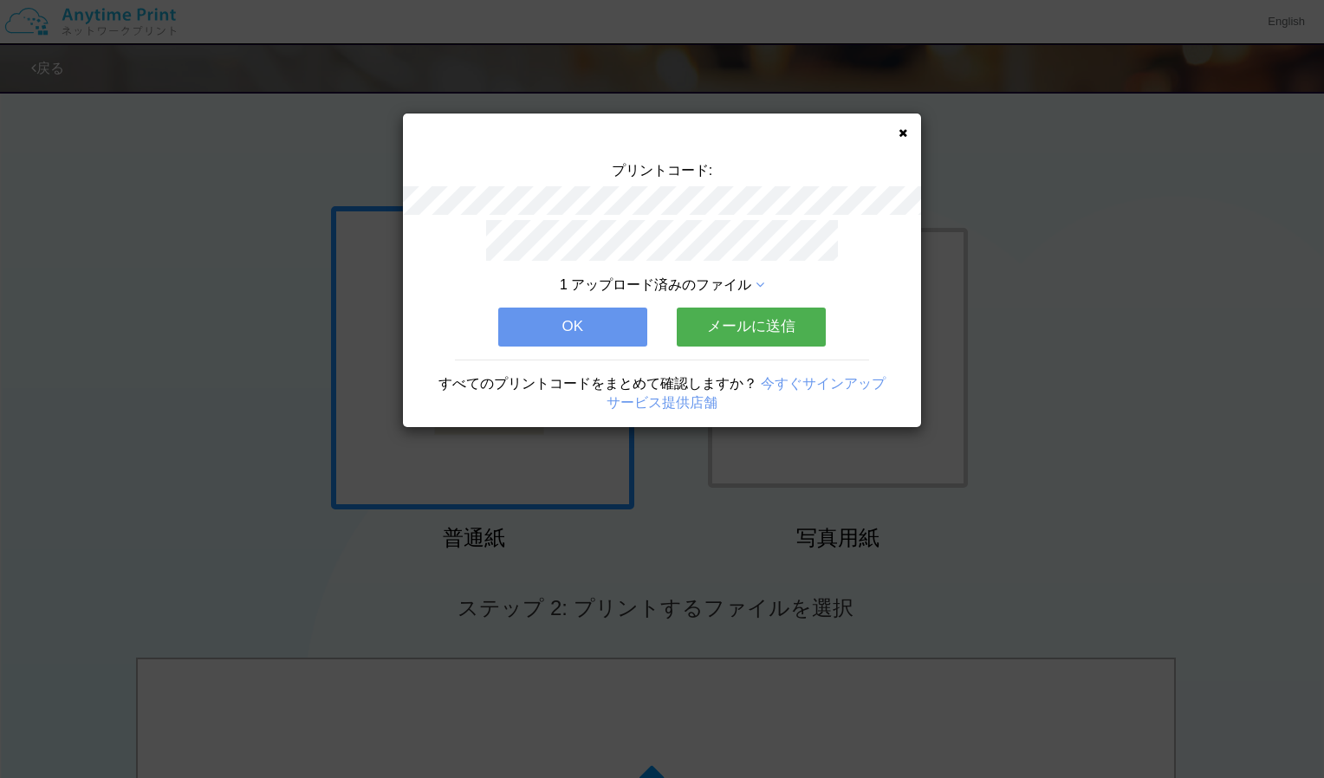
click at [601, 314] on button "OK" at bounding box center [572, 327] width 149 height 38
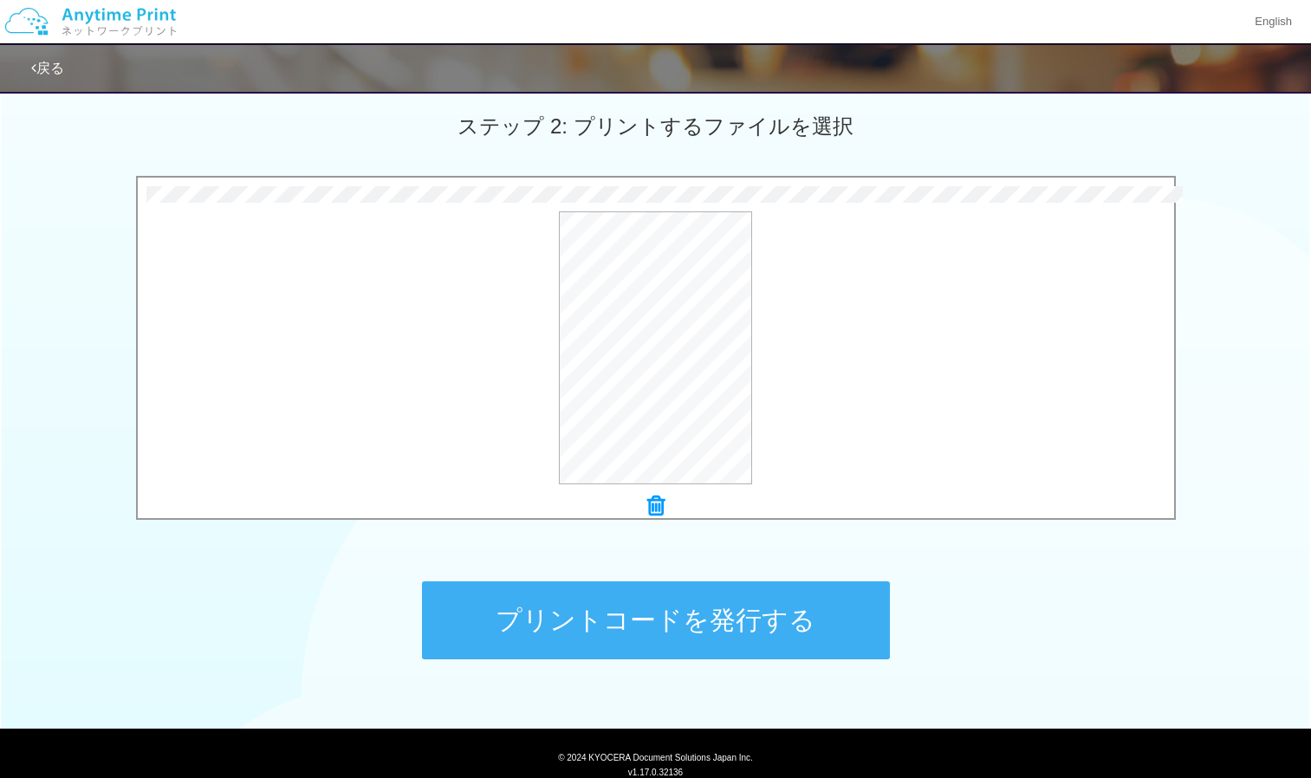
scroll to position [483, 0]
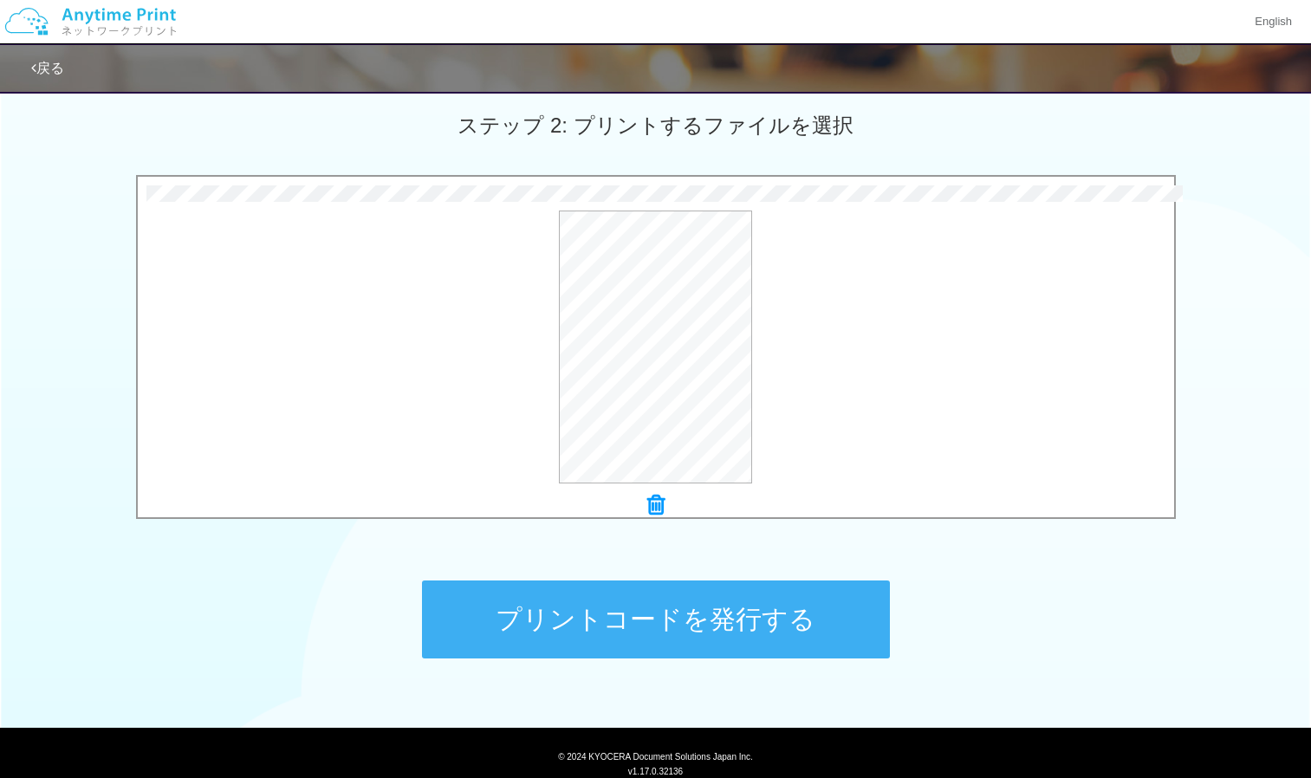
click at [769, 634] on button "プリントコードを発行する" at bounding box center [656, 619] width 468 height 78
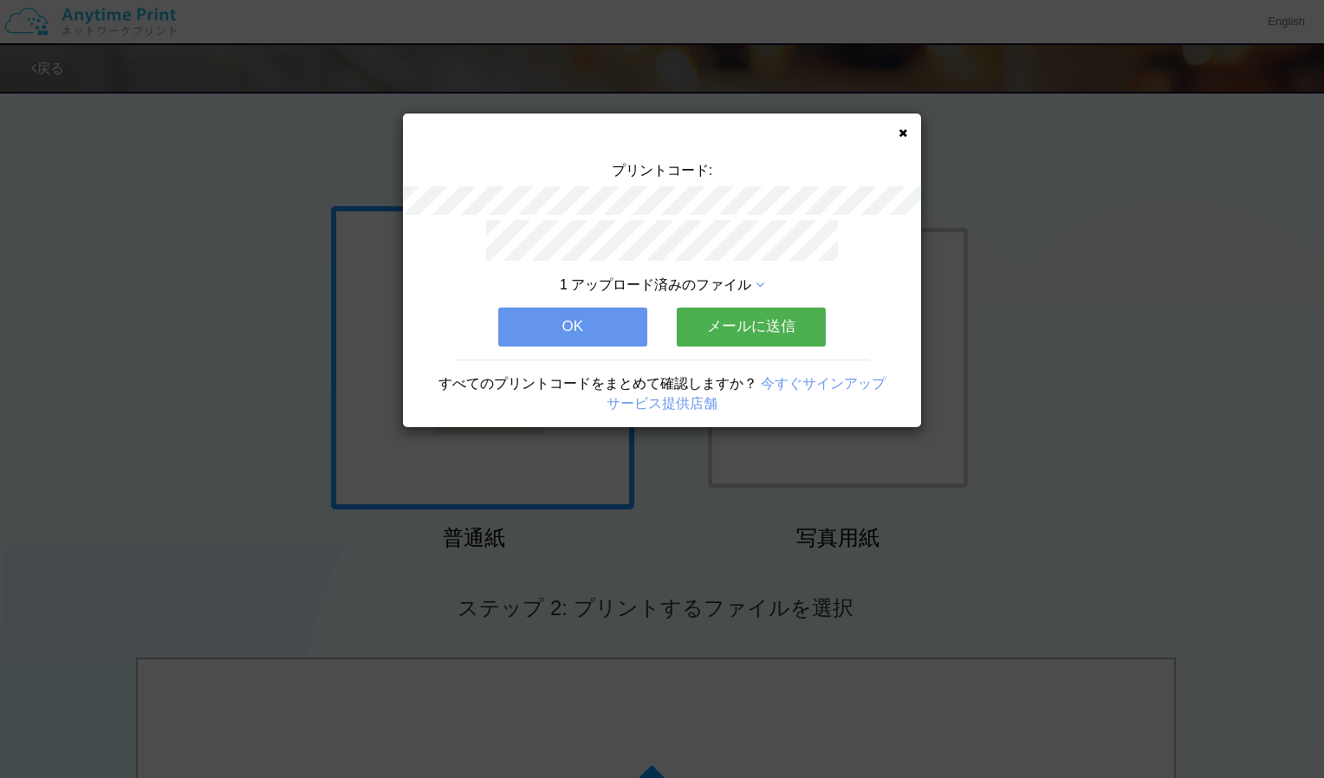
click at [609, 308] on button "OK" at bounding box center [572, 327] width 149 height 38
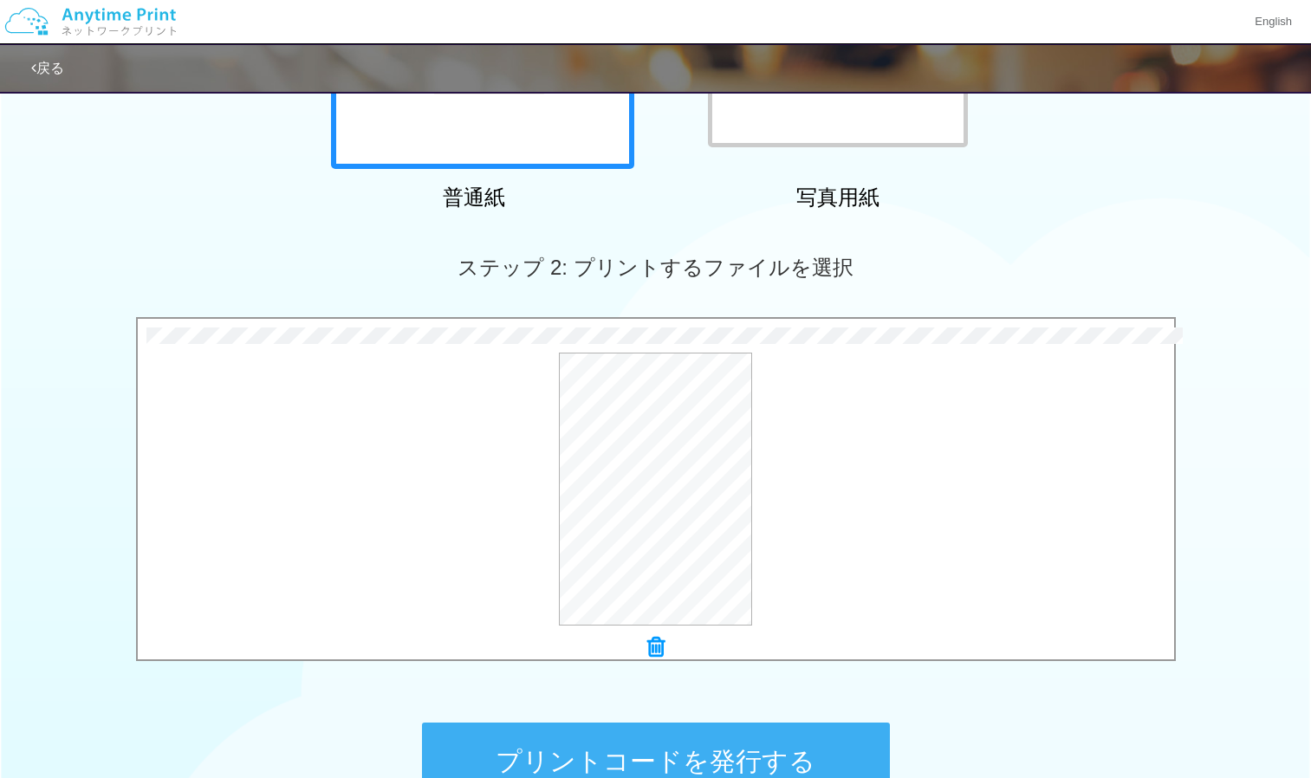
scroll to position [540, 0]
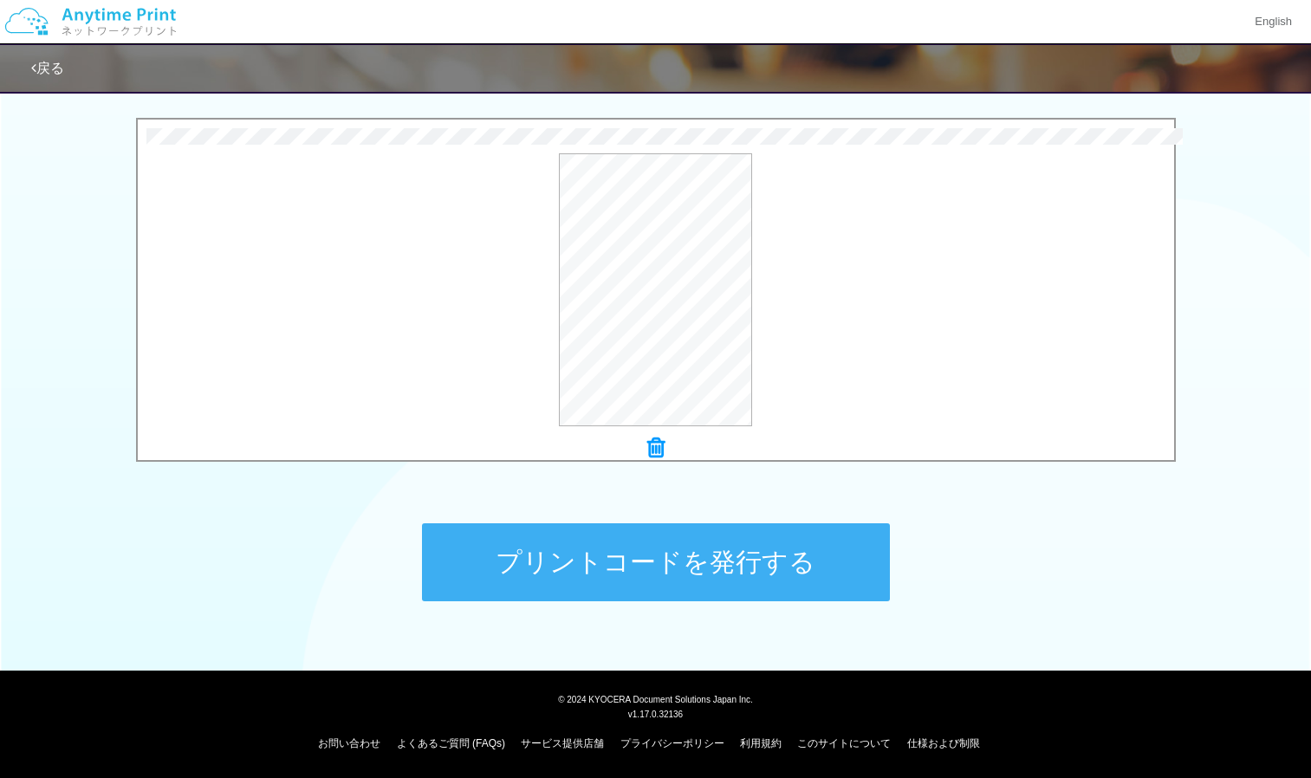
click at [691, 561] on button "プリントコードを発行する" at bounding box center [656, 562] width 468 height 78
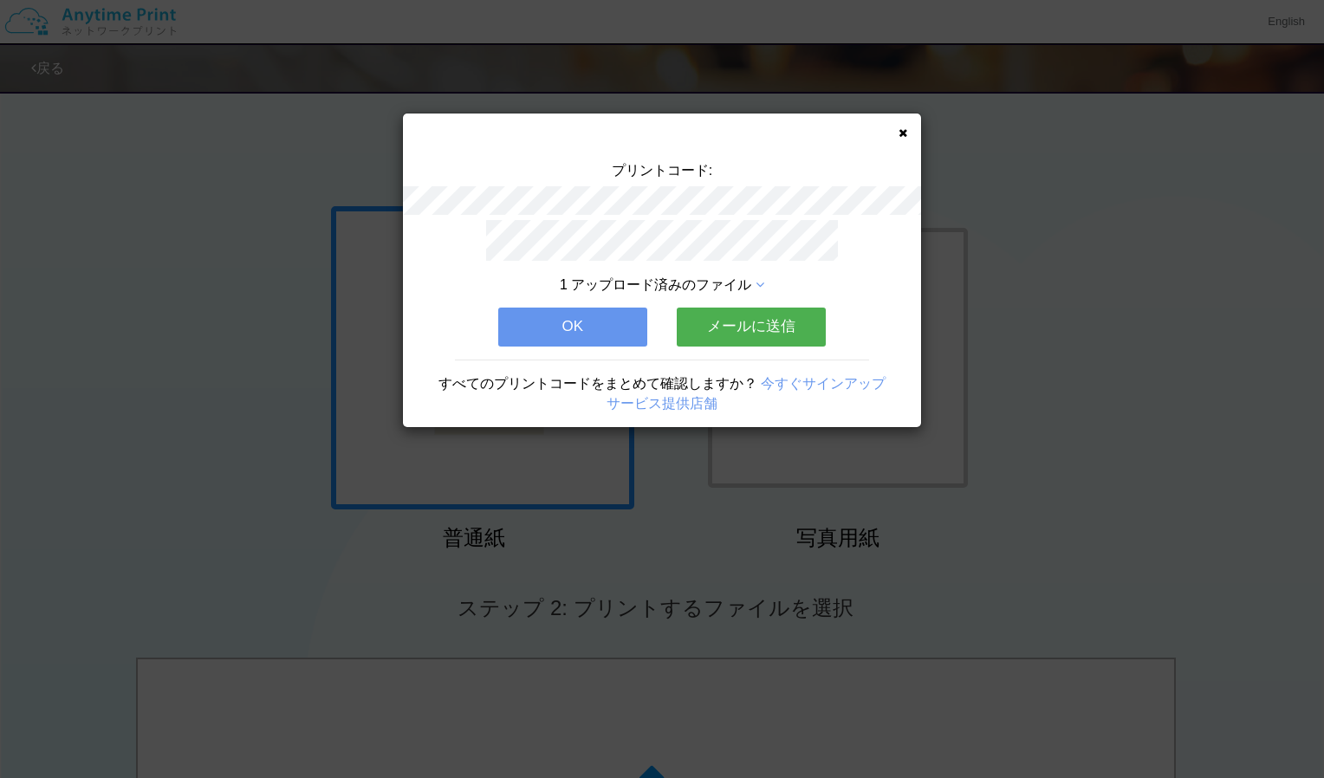
click at [607, 318] on button "OK" at bounding box center [572, 327] width 149 height 38
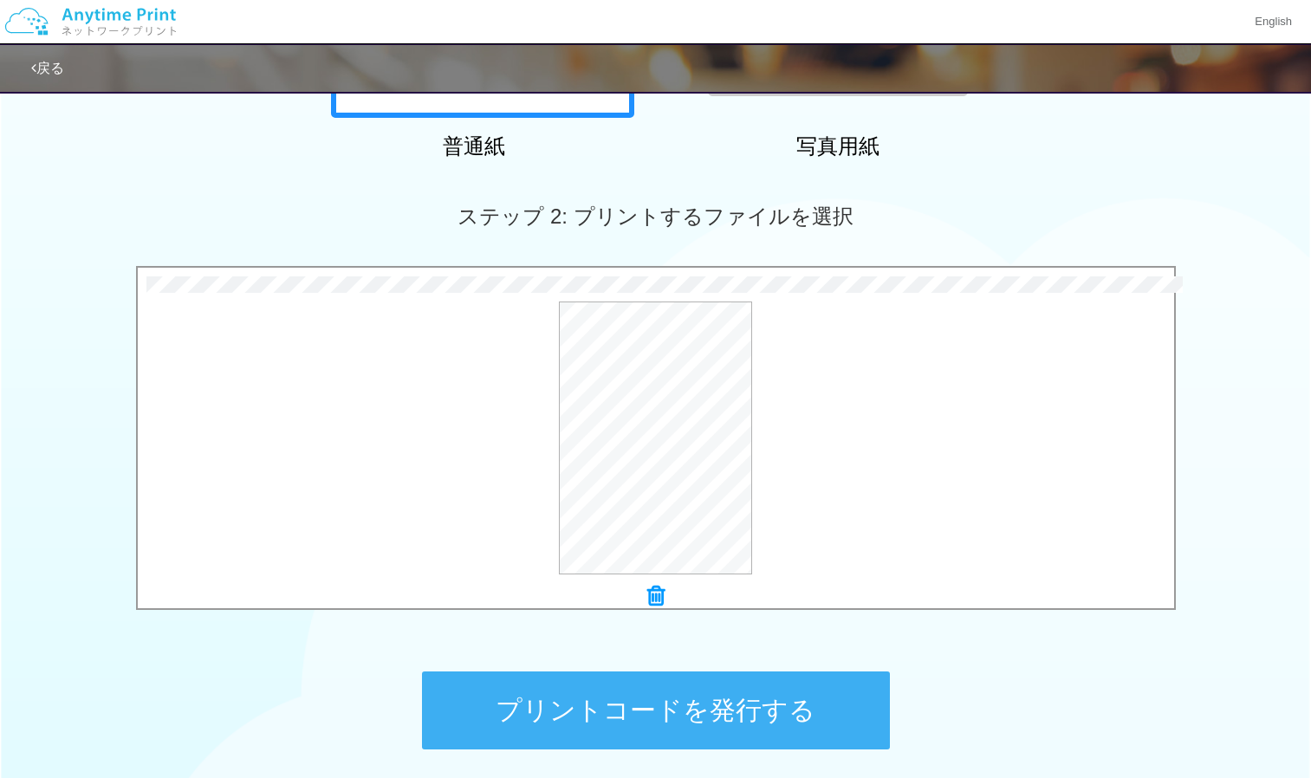
scroll to position [540, 0]
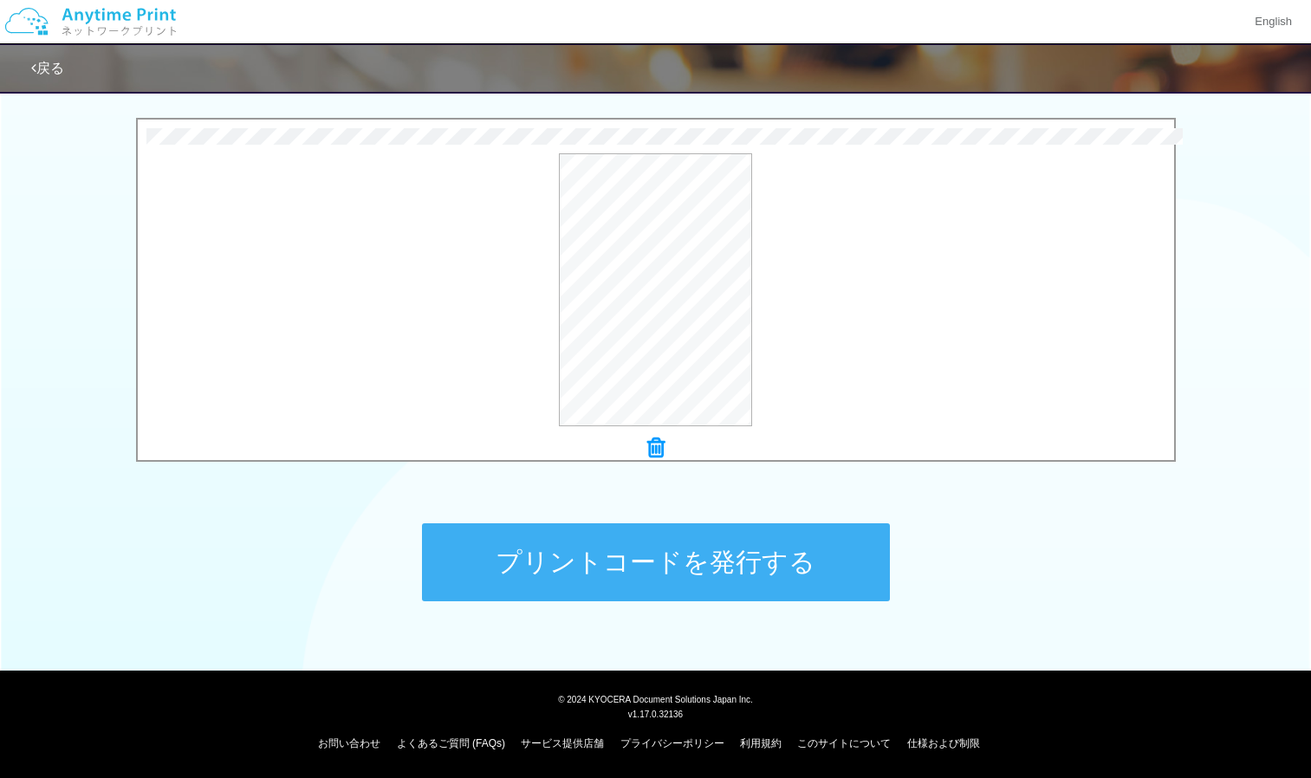
click at [761, 571] on button "プリントコードを発行する" at bounding box center [656, 562] width 468 height 78
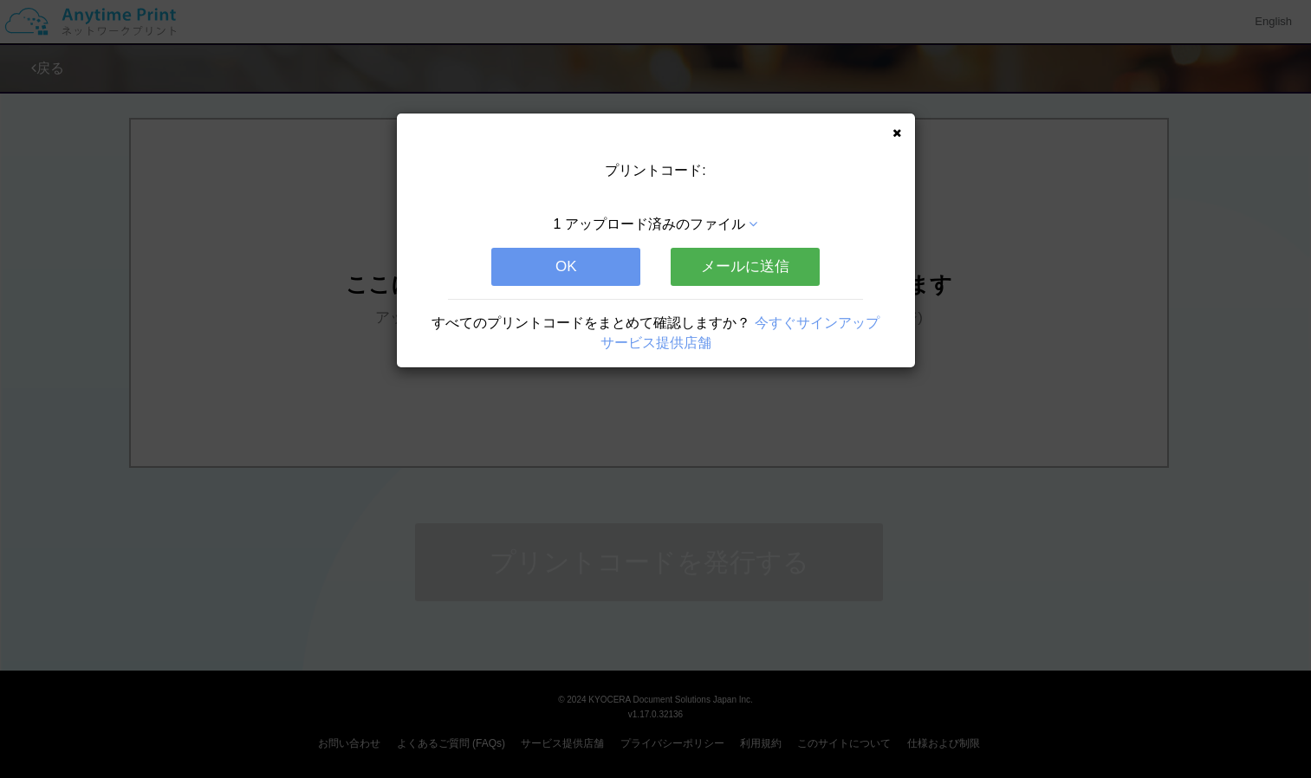
scroll to position [0, 0]
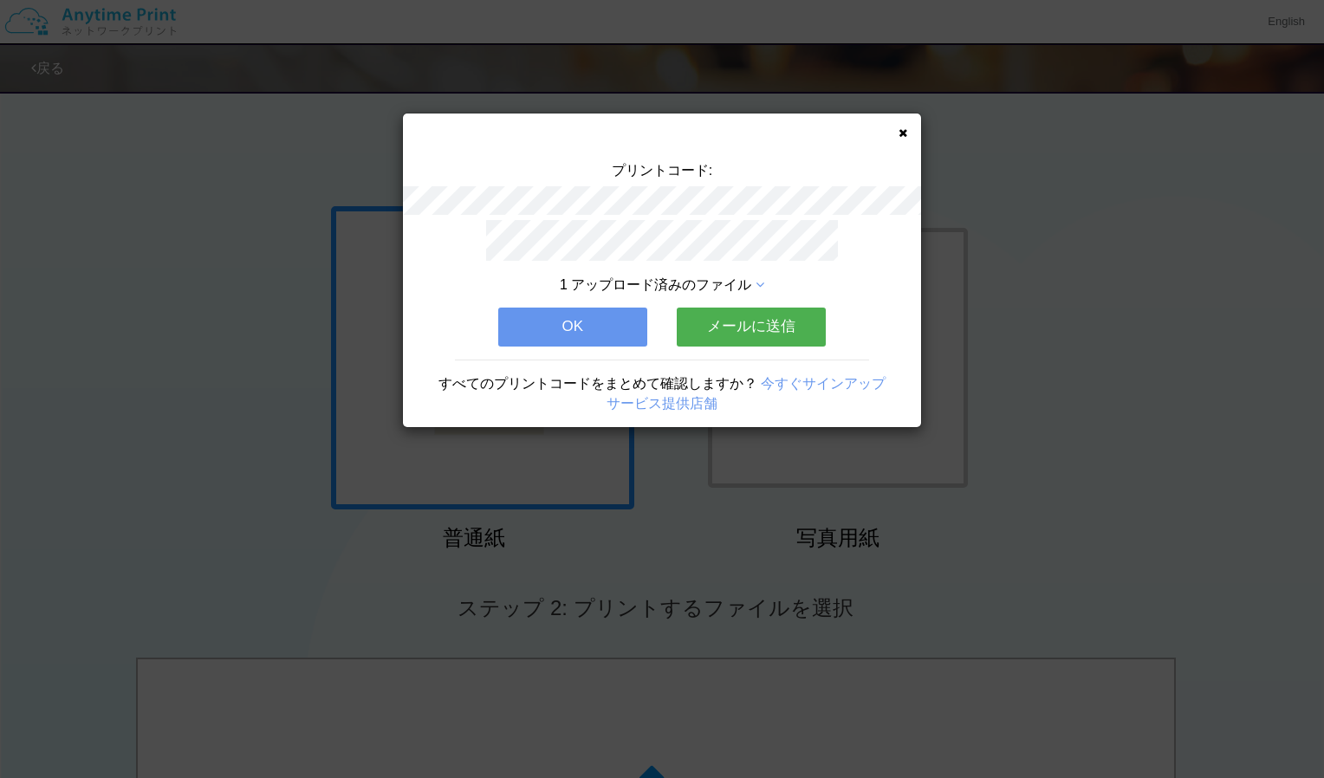
click at [597, 320] on button "OK" at bounding box center [572, 327] width 149 height 38
